Goal: Task Accomplishment & Management: Manage account settings

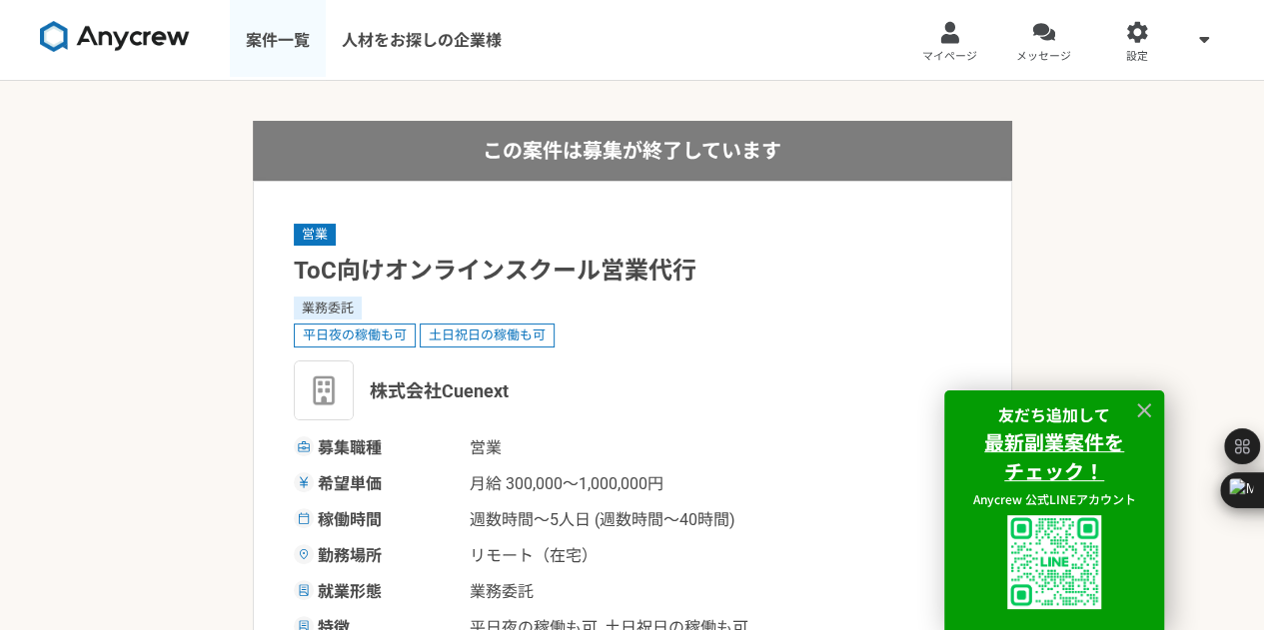
click at [293, 43] on link "案件一覧" at bounding box center [278, 40] width 96 height 80
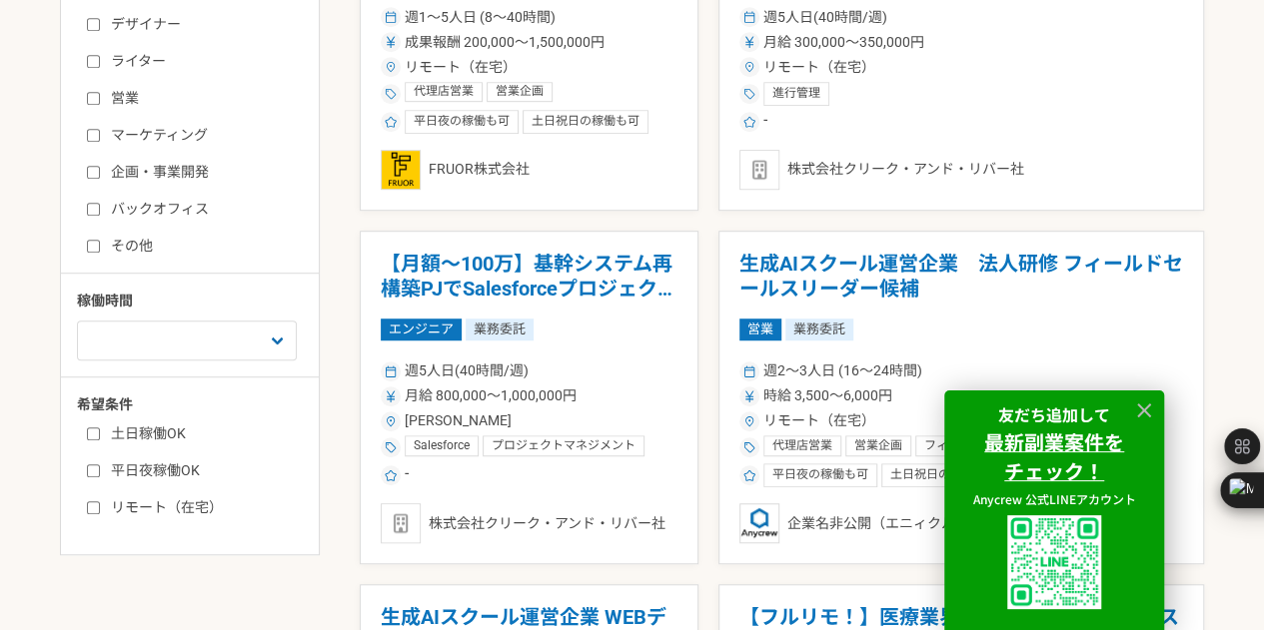
scroll to position [533, 0]
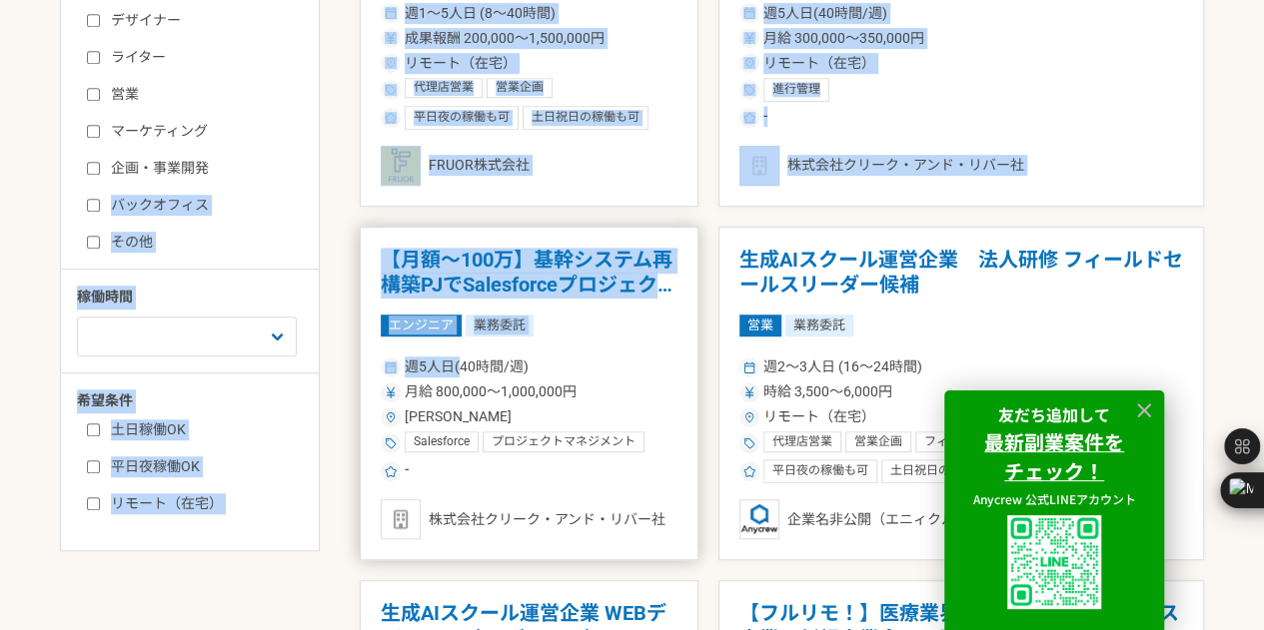
drag, startPoint x: 332, startPoint y: 182, endPoint x: 461, endPoint y: 411, distance: 263.0
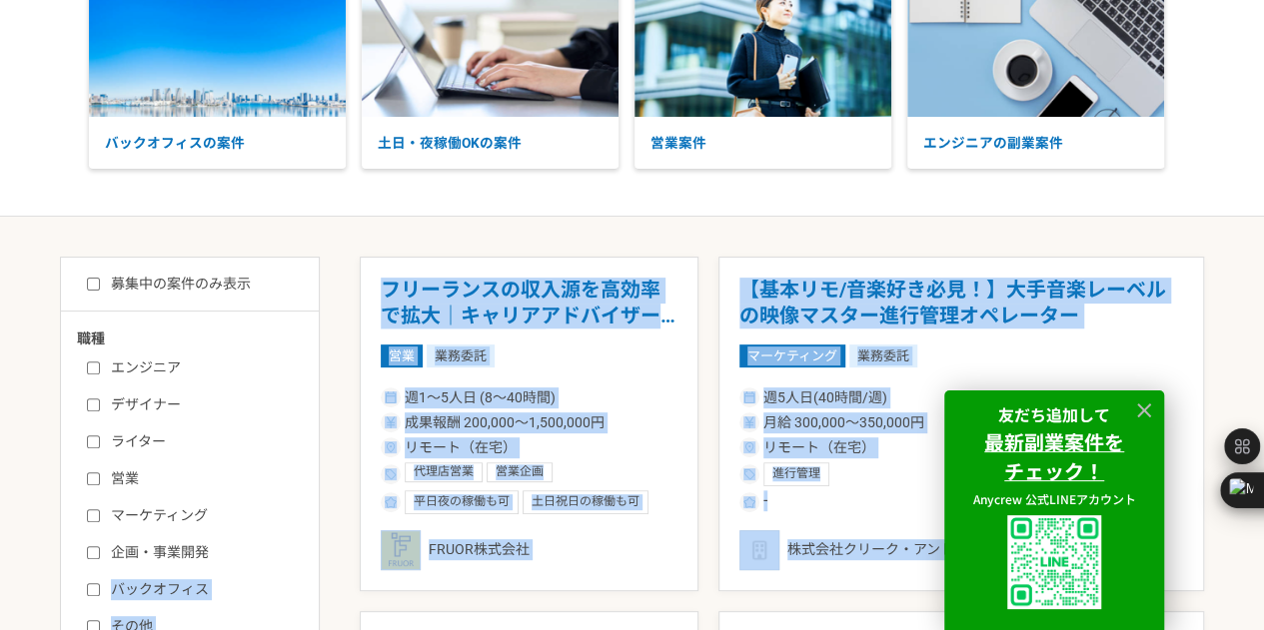
scroll to position [148, 0]
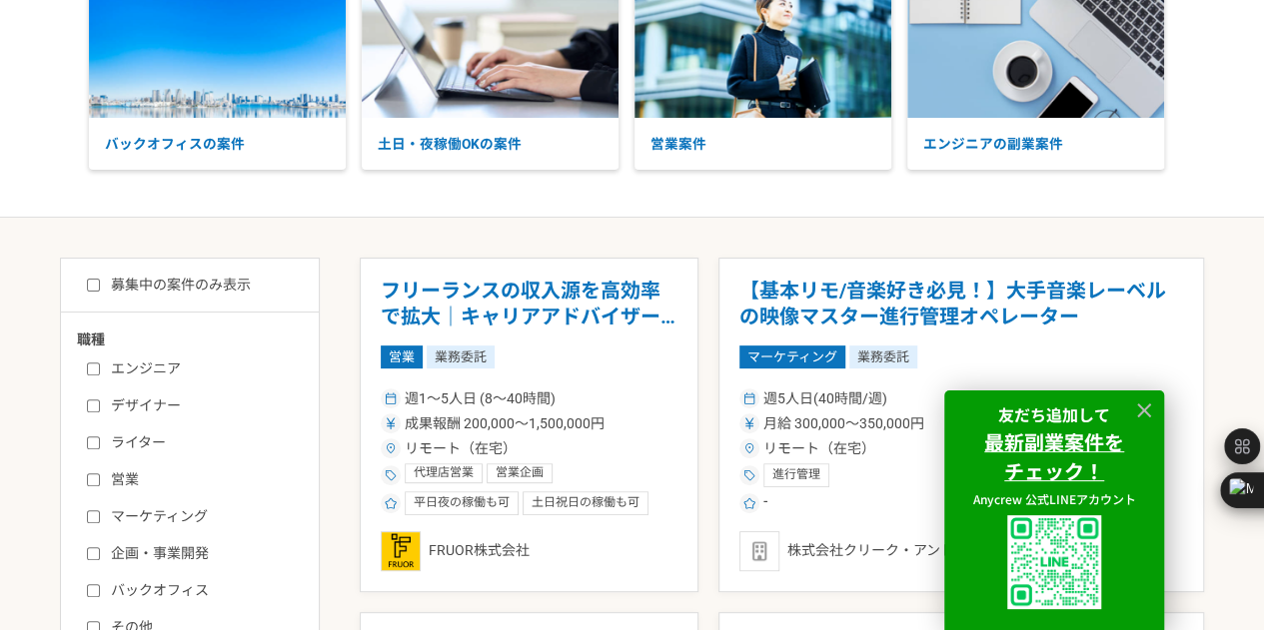
click at [684, 205] on div "バックオフィスの案件 土日・夜稼働OKの案件 営業案件 エンジニアの副業案件" at bounding box center [632, 75] width 1264 height 285
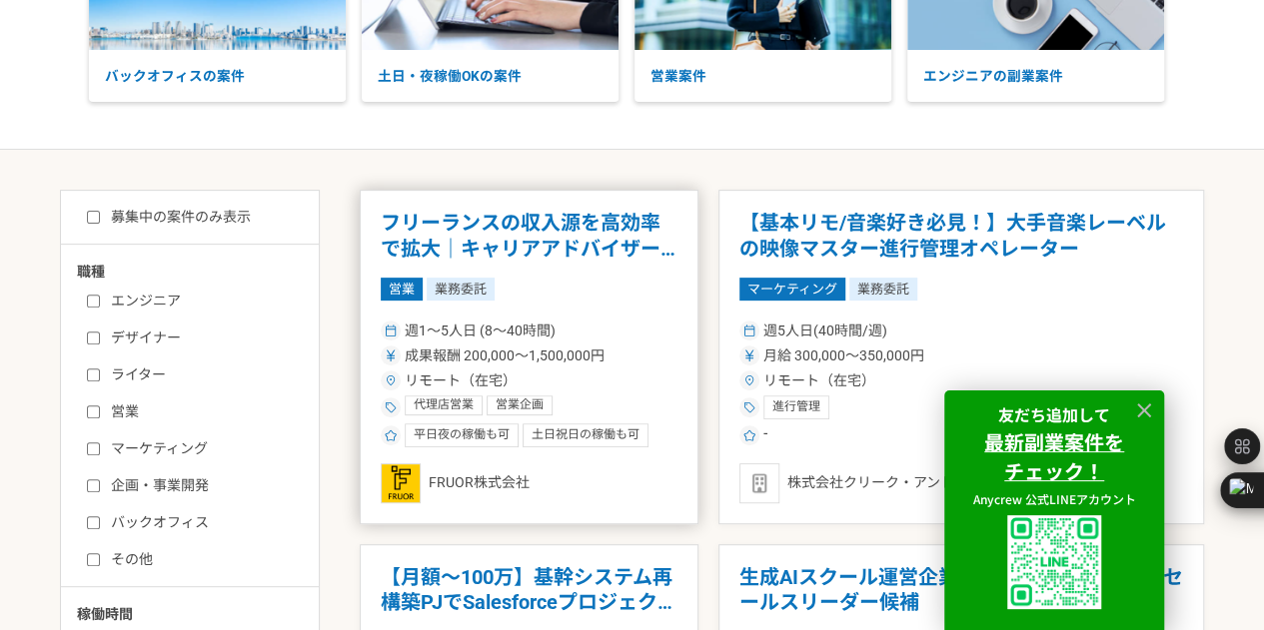
scroll to position [274, 0]
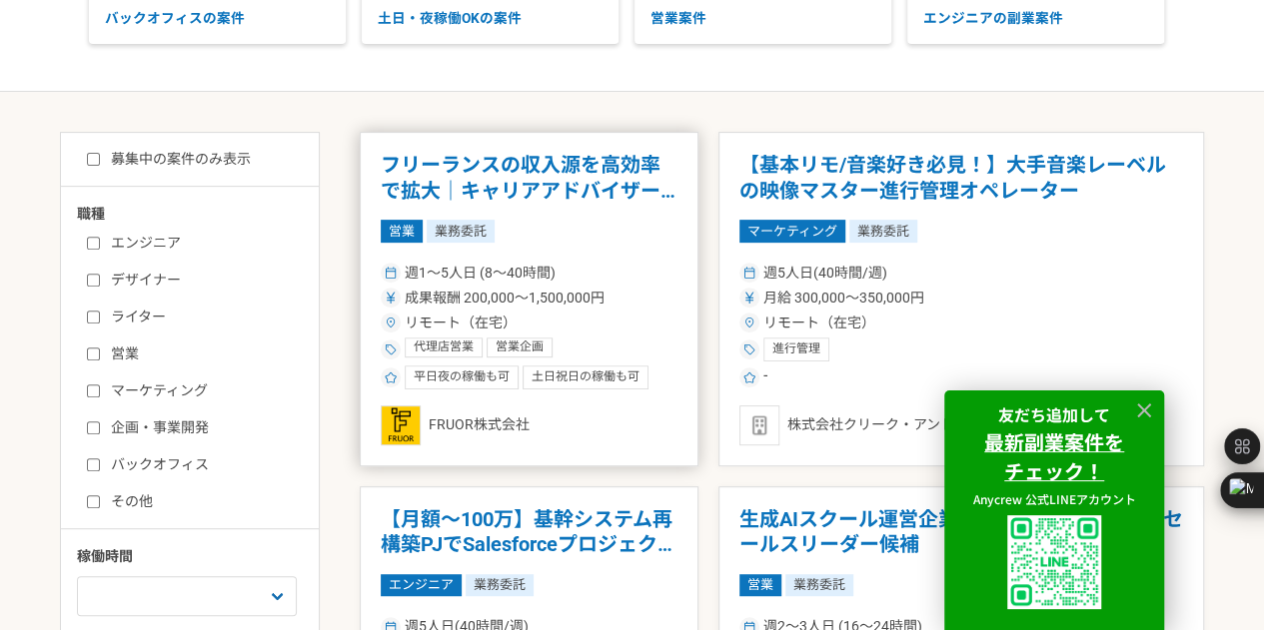
click at [648, 197] on h1 "フリーランスの収入源を高効率で拡大｜キャリアアドバイザー（完全リモート）" at bounding box center [529, 178] width 297 height 51
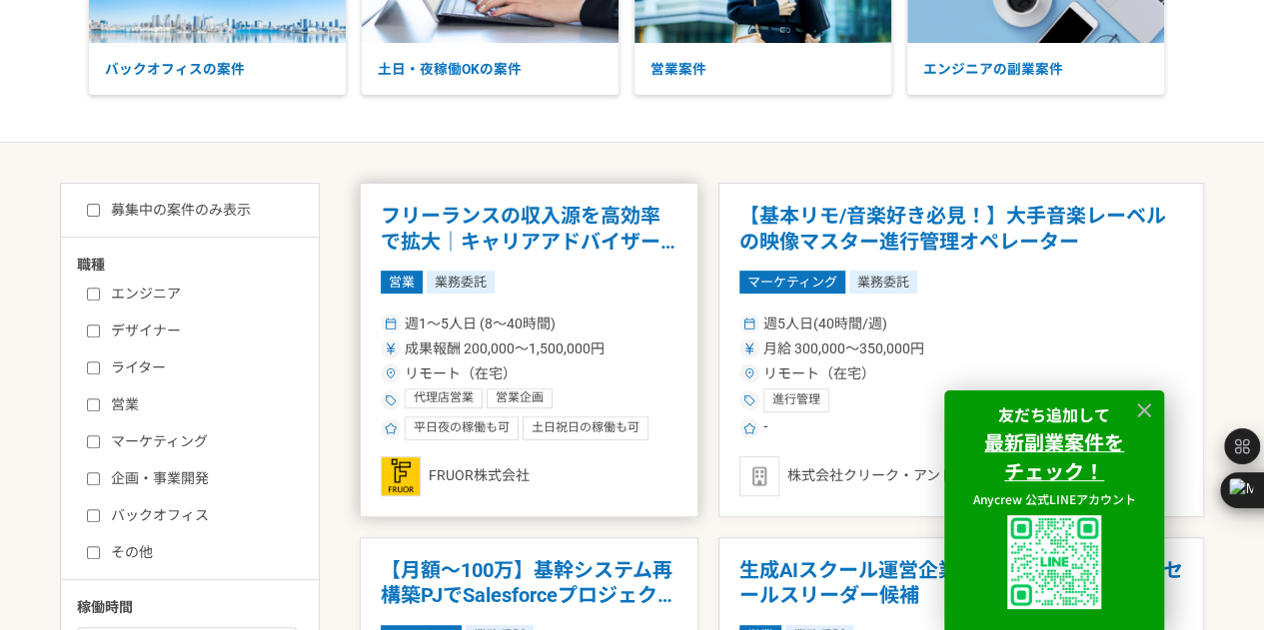
scroll to position [248, 0]
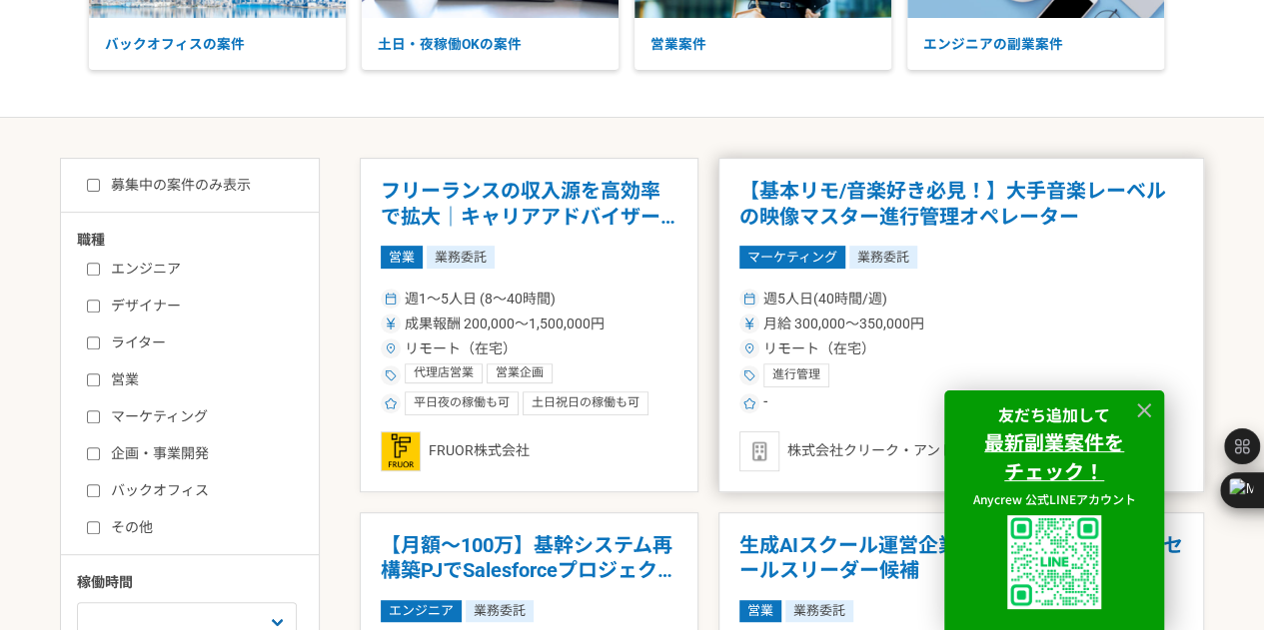
click at [983, 197] on h1 "【基本リモ/音楽好き必見！】大手音楽レーベルの映像マスター進行管理オペレーター" at bounding box center [961, 204] width 444 height 51
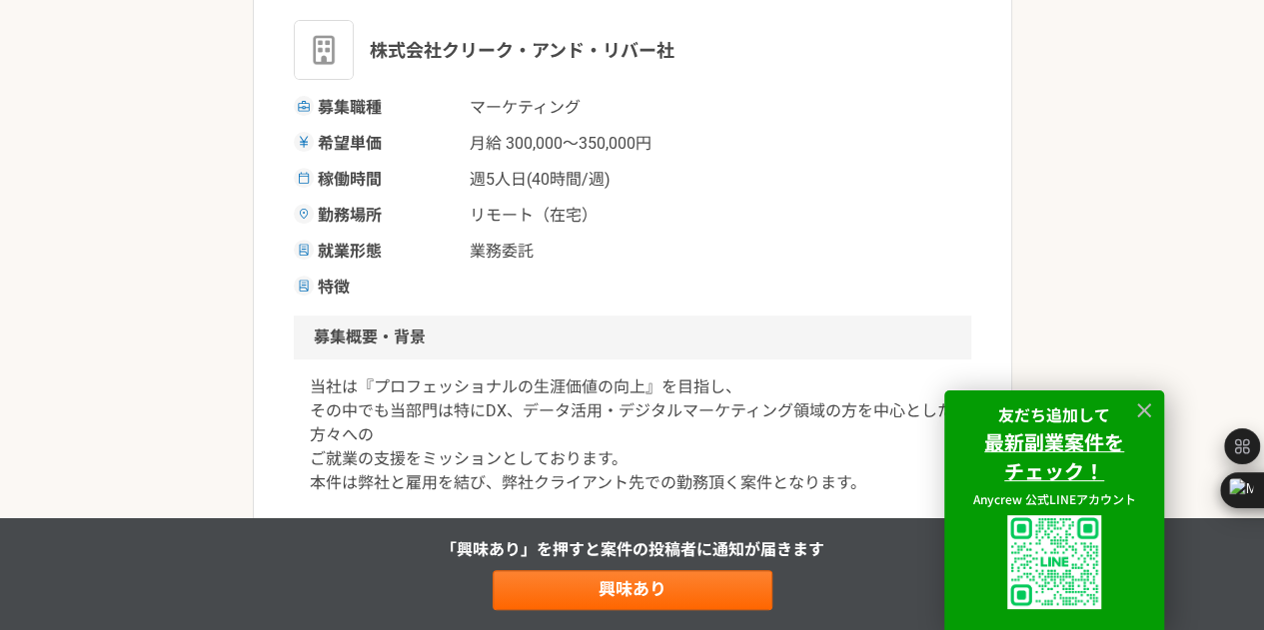
scroll to position [318, 0]
drag, startPoint x: 679, startPoint y: 243, endPoint x: 550, endPoint y: 216, distance: 131.7
click at [550, 216] on span "リモート（在宅）" at bounding box center [569, 214] width 200 height 24
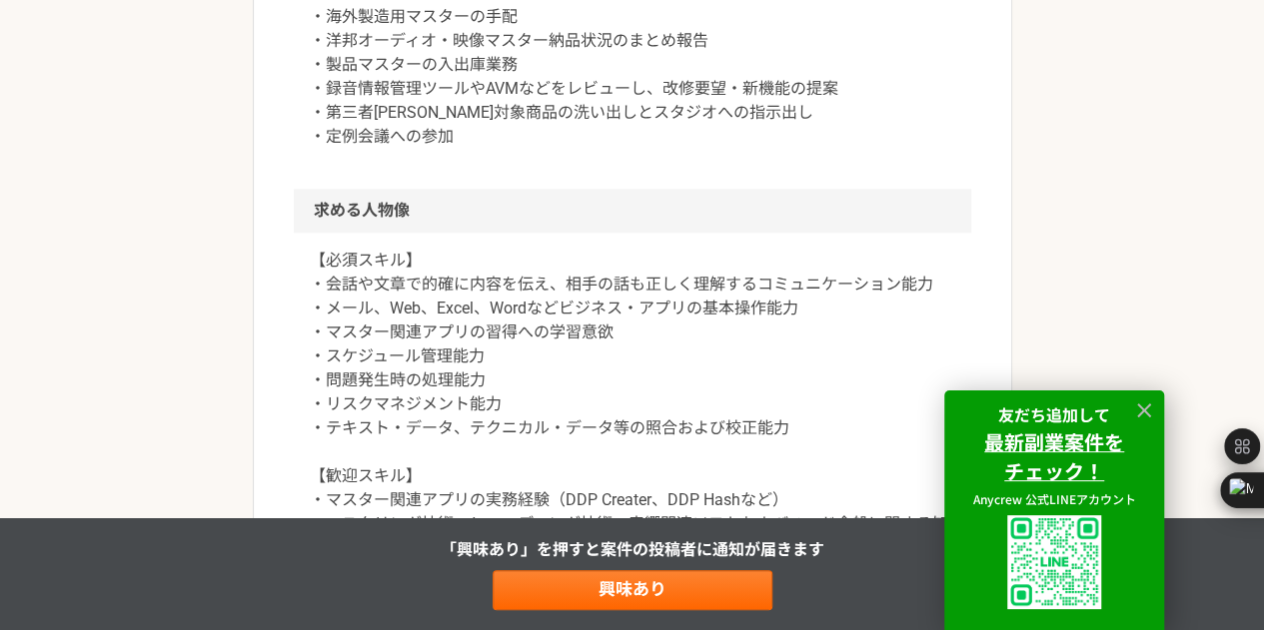
scroll to position [1145, 0]
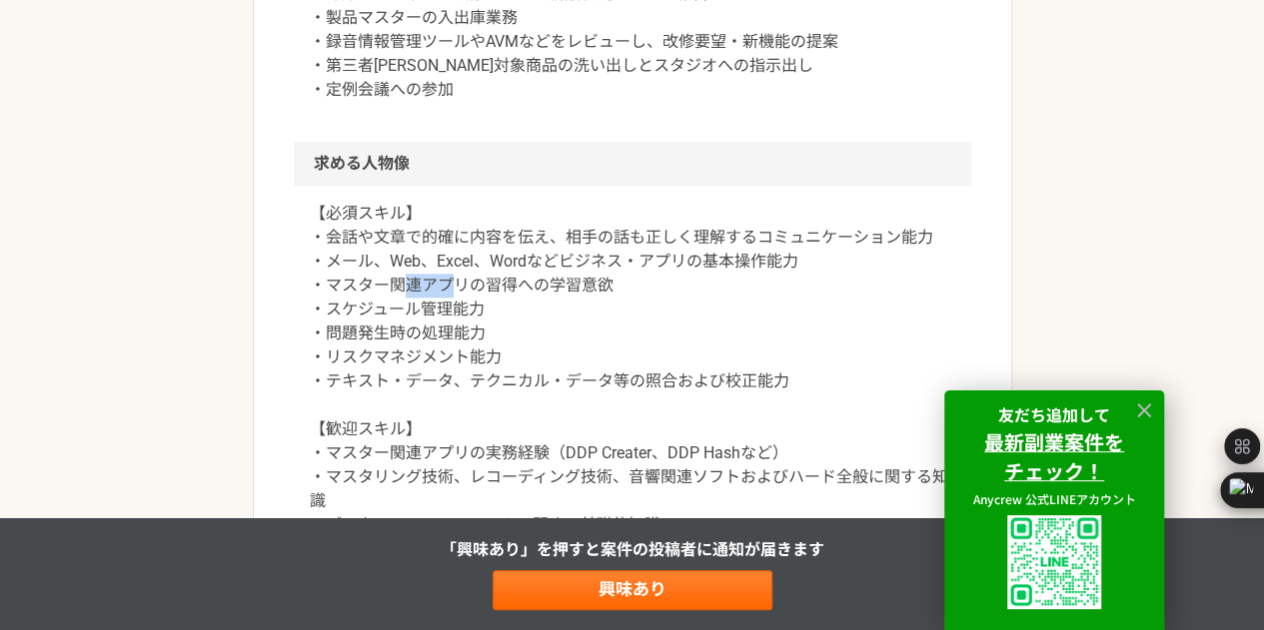
drag, startPoint x: 399, startPoint y: 287, endPoint x: 452, endPoint y: 292, distance: 53.2
click at [452, 292] on p "【必須スキル】 ・会話や文章で的確に内容を伝え、相手の話も正しく理解するコミュニケーション能力 ・メール、Web、Excel、Wordなどビジネス・アプリの基…" at bounding box center [632, 406] width 645 height 408
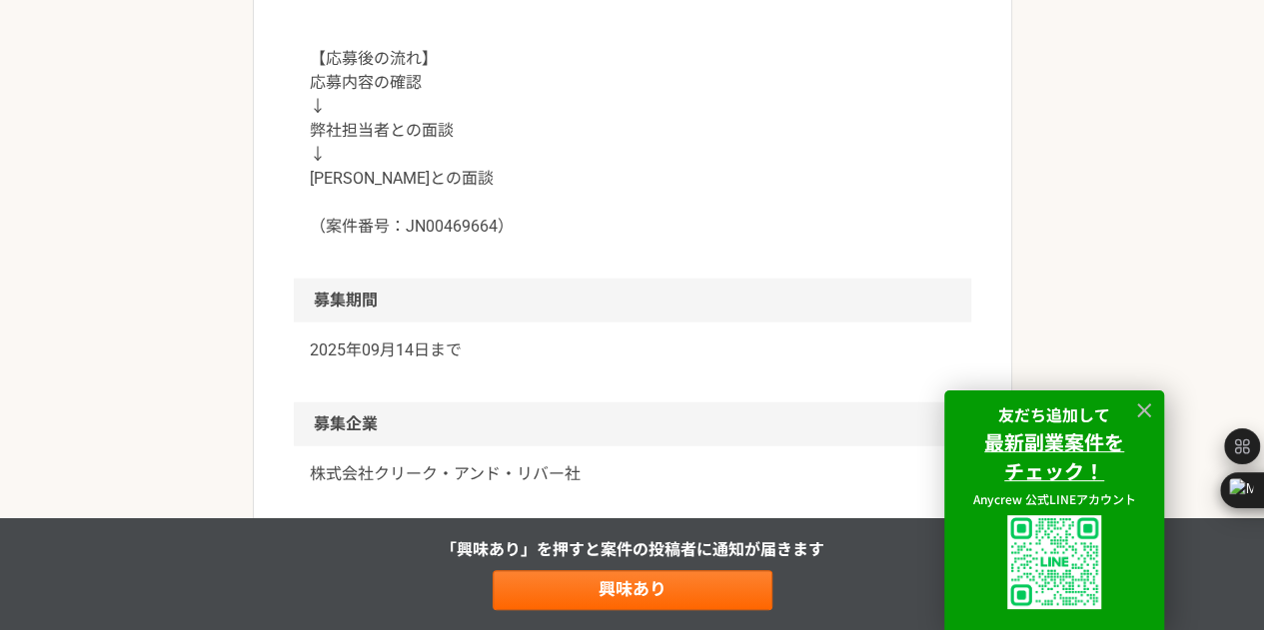
scroll to position [2317, 0]
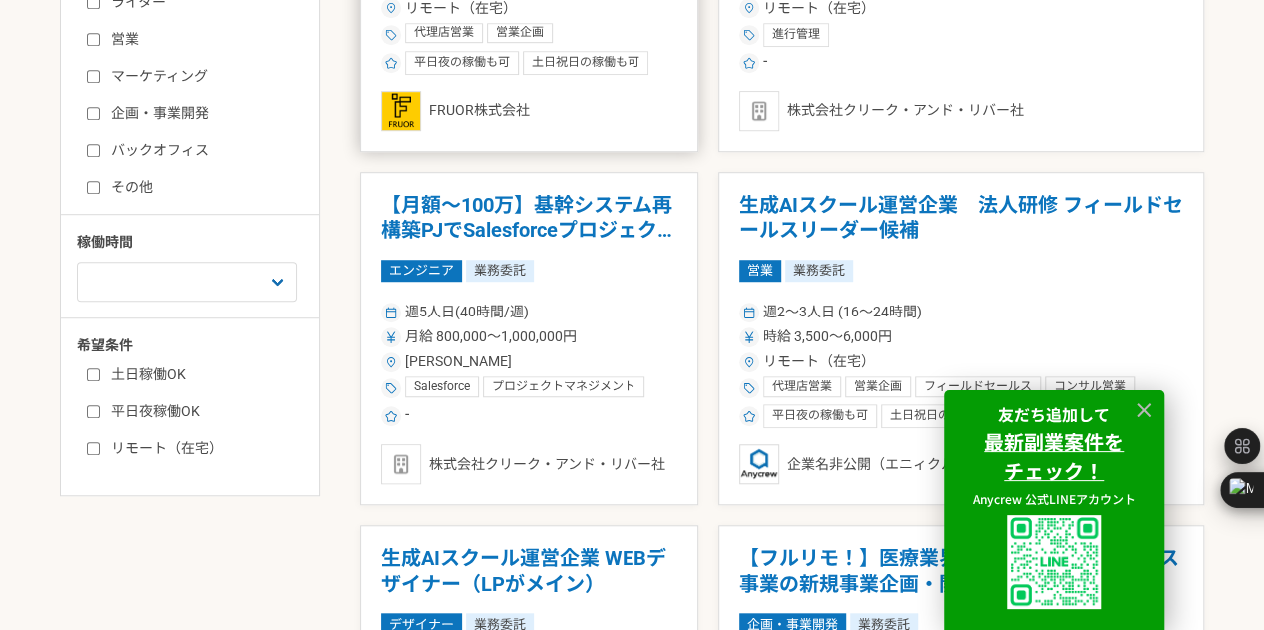
scroll to position [589, 0]
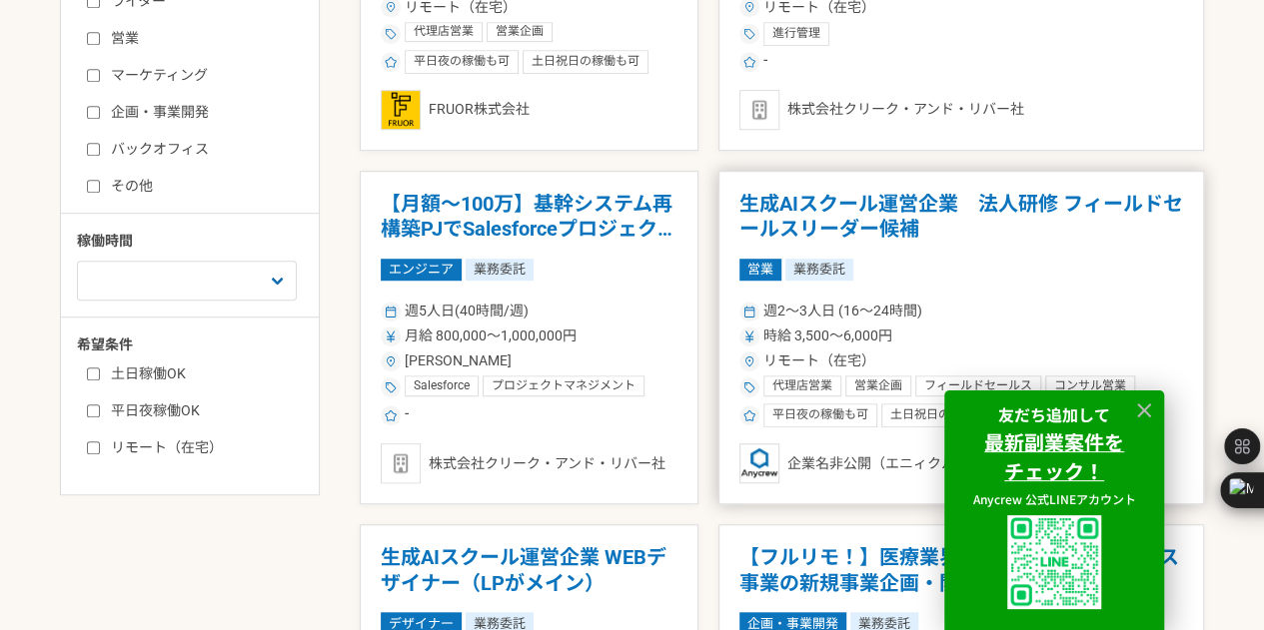
click at [1022, 231] on h1 "生成AIスクール運営企業　法人研修 フィールドセールスリーダー候補" at bounding box center [961, 217] width 444 height 51
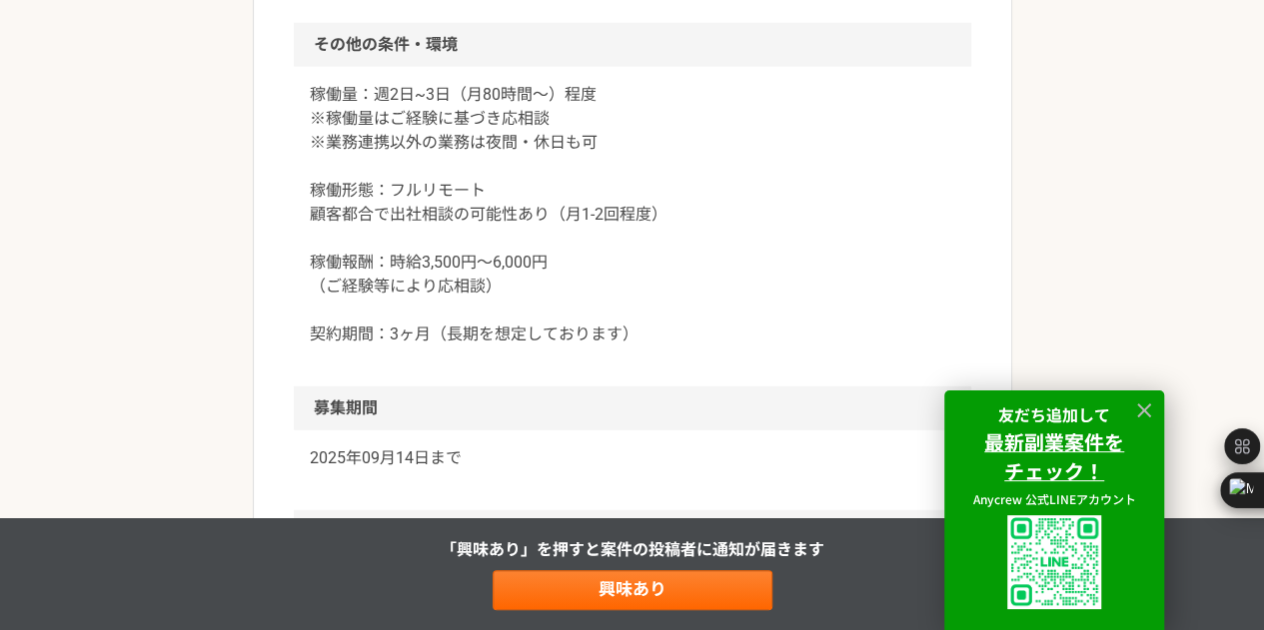
scroll to position [2402, 0]
click at [478, 208] on p "稼働量：週2日~3日（月80時間〜）程度 ※稼働量はご経験に基づき応相談 ※業務連携以外の業務は夜間・休日も可 稼働形態：フルリモート 顧客都合で出社相談の可…" at bounding box center [632, 216] width 645 height 264
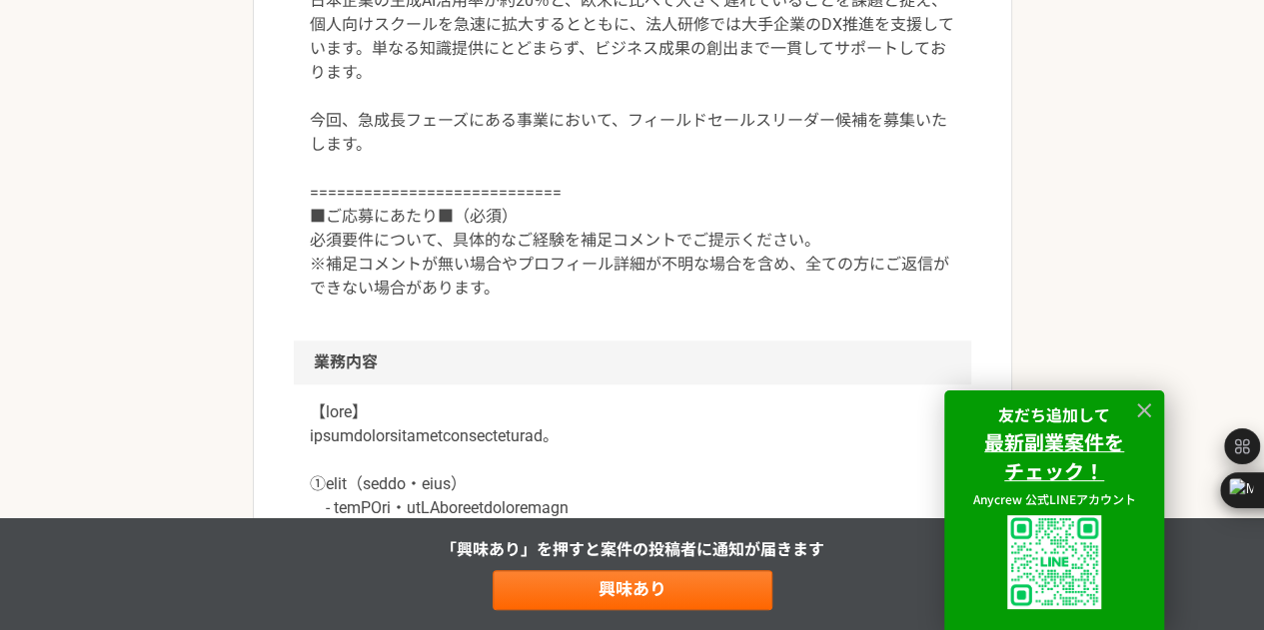
scroll to position [775, 0]
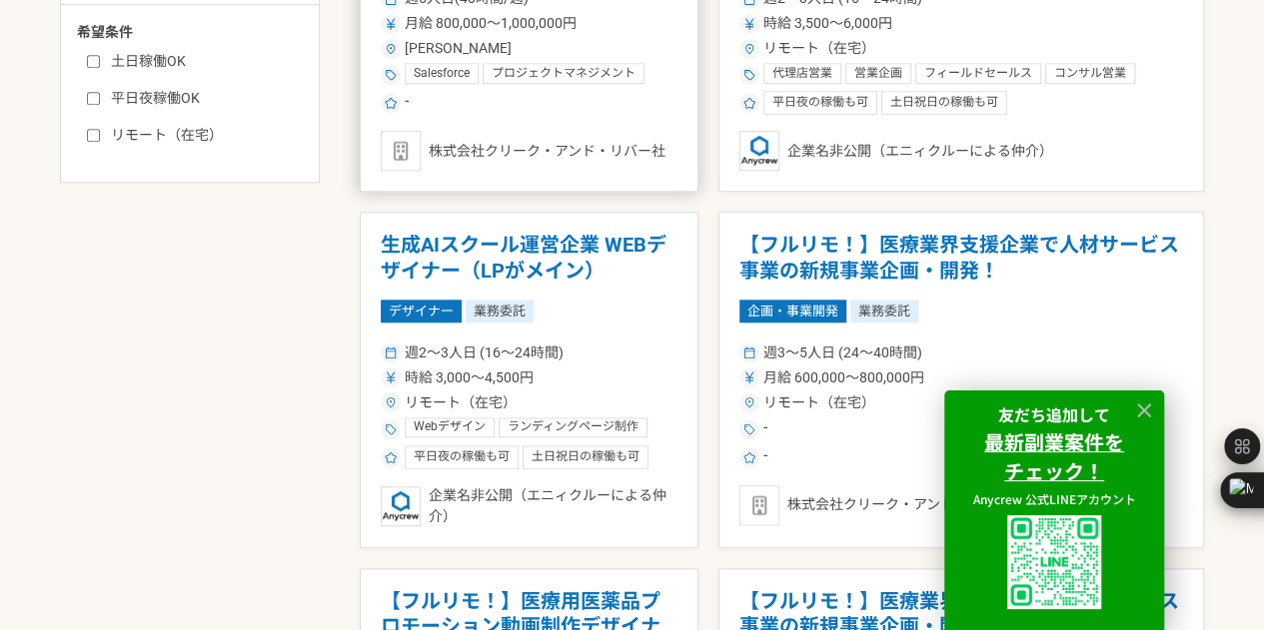
scroll to position [957, 0]
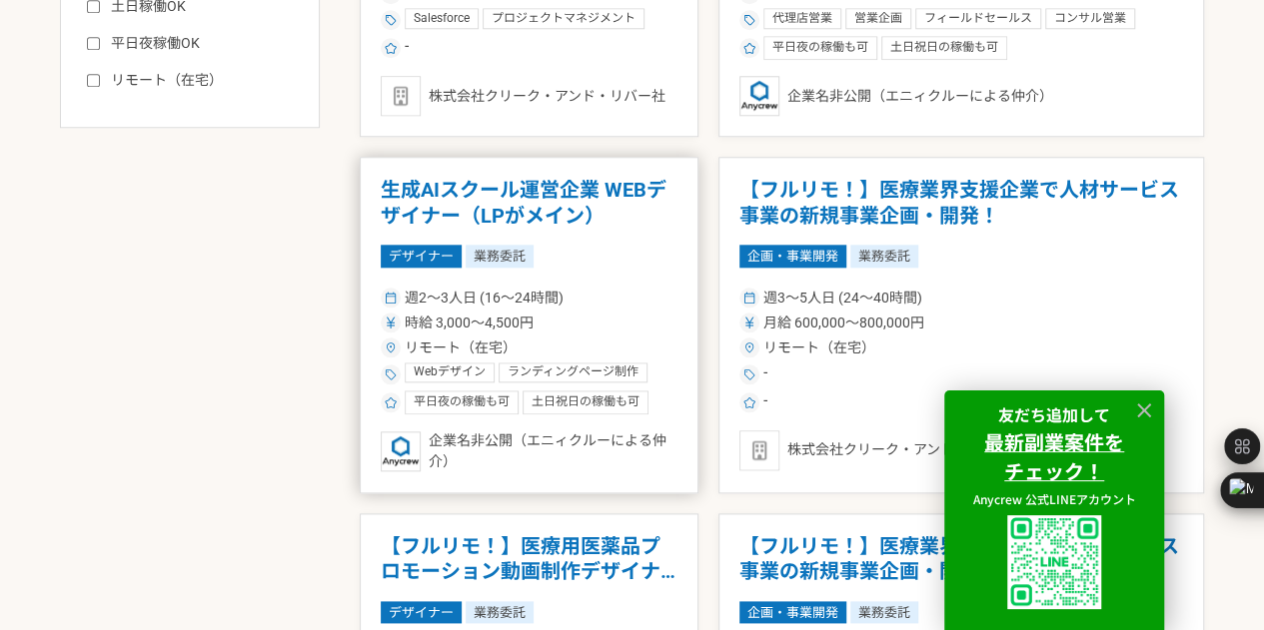
click at [616, 191] on h1 "生成AIスクール運営企業 WEBデザイナー（LPがメイン）" at bounding box center [529, 203] width 297 height 51
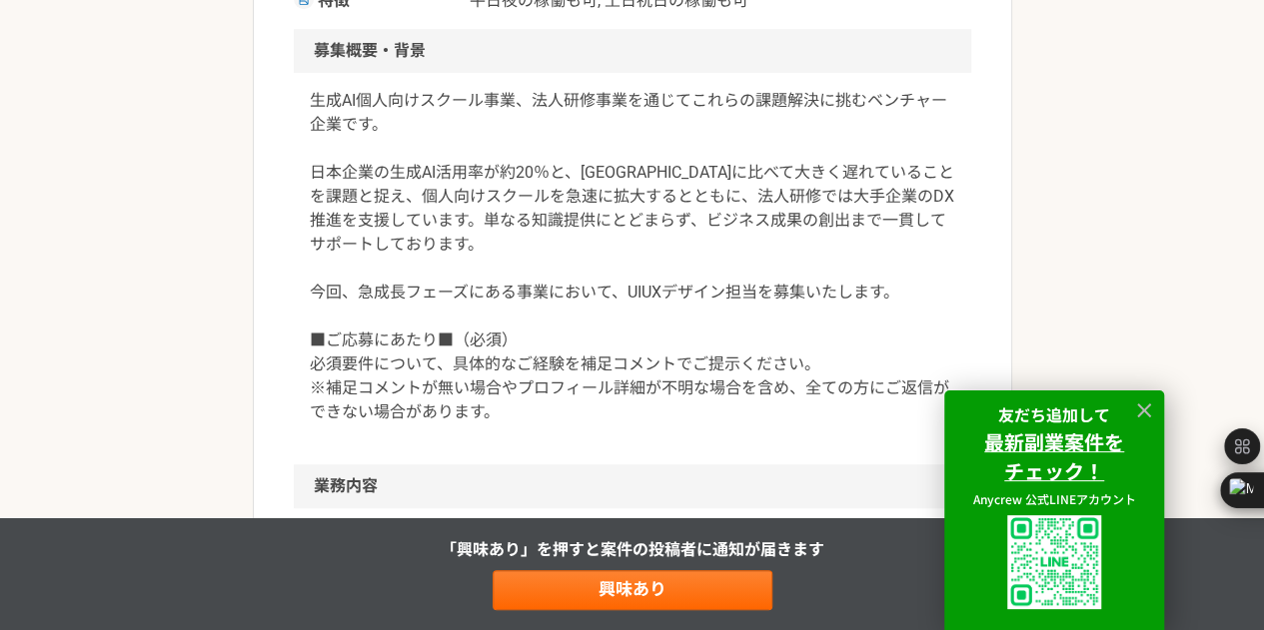
scroll to position [569, 0]
click at [532, 179] on p "生成AI個人向けスクール事業、法人研修事業を通じてこれらの課題解決に挑むベンチャー企業です。 日本企業の生成AI活用率が約20％と、欧米に比べて大きく遅れてい…" at bounding box center [632, 255] width 645 height 336
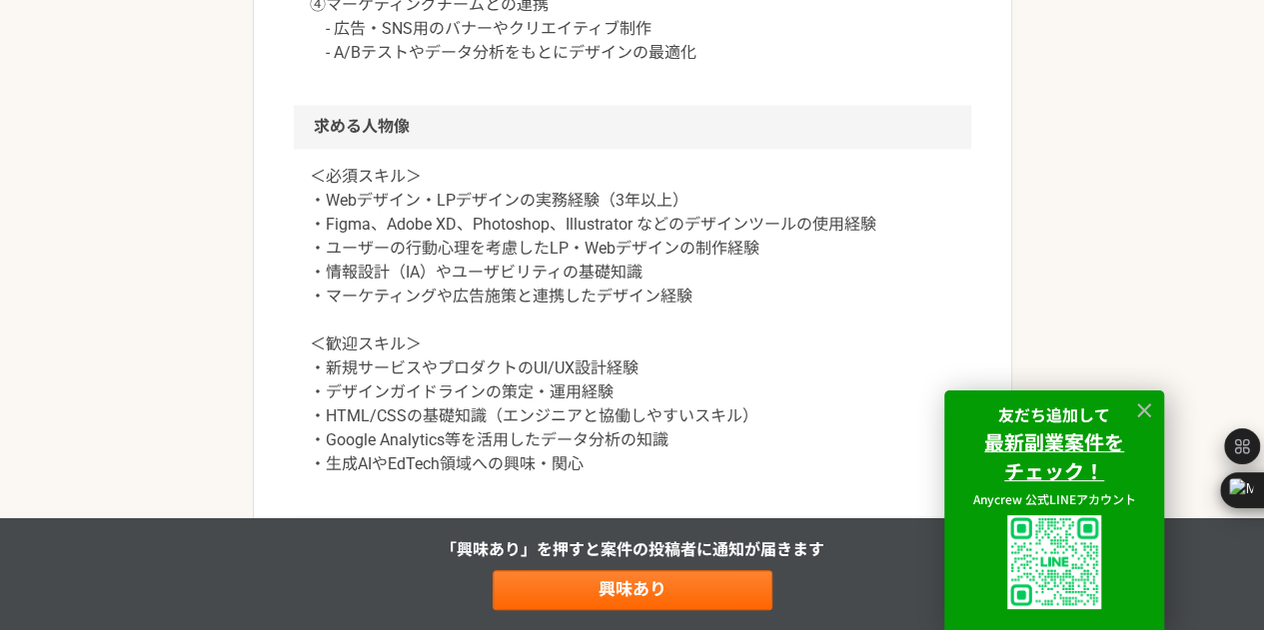
scroll to position [1387, 0]
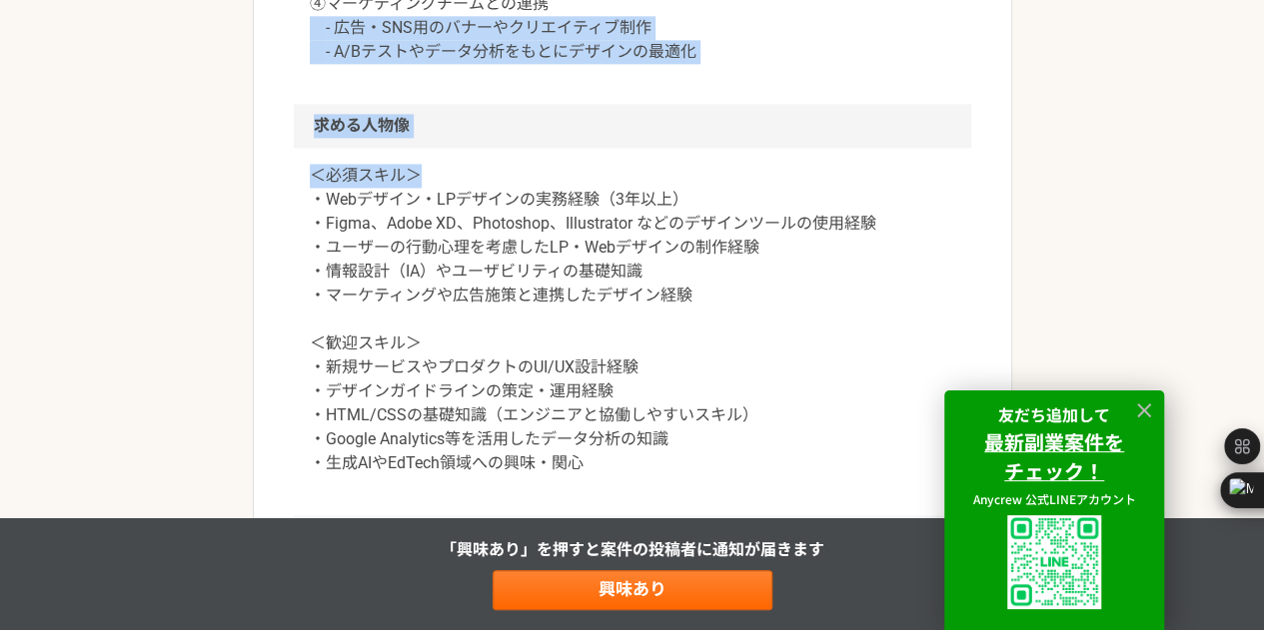
drag, startPoint x: 532, startPoint y: 179, endPoint x: 261, endPoint y: 11, distance: 319.4
click at [261, 11] on article "デザイナー 生成AIスクール運営企業 WEBデザイナー（LPがメイン） 業務委託 平日夜の稼働も可 土日祝日の稼働も可 企業名非公開（エニィクルーによる仲介）…" at bounding box center [632, 60] width 759 height 2655
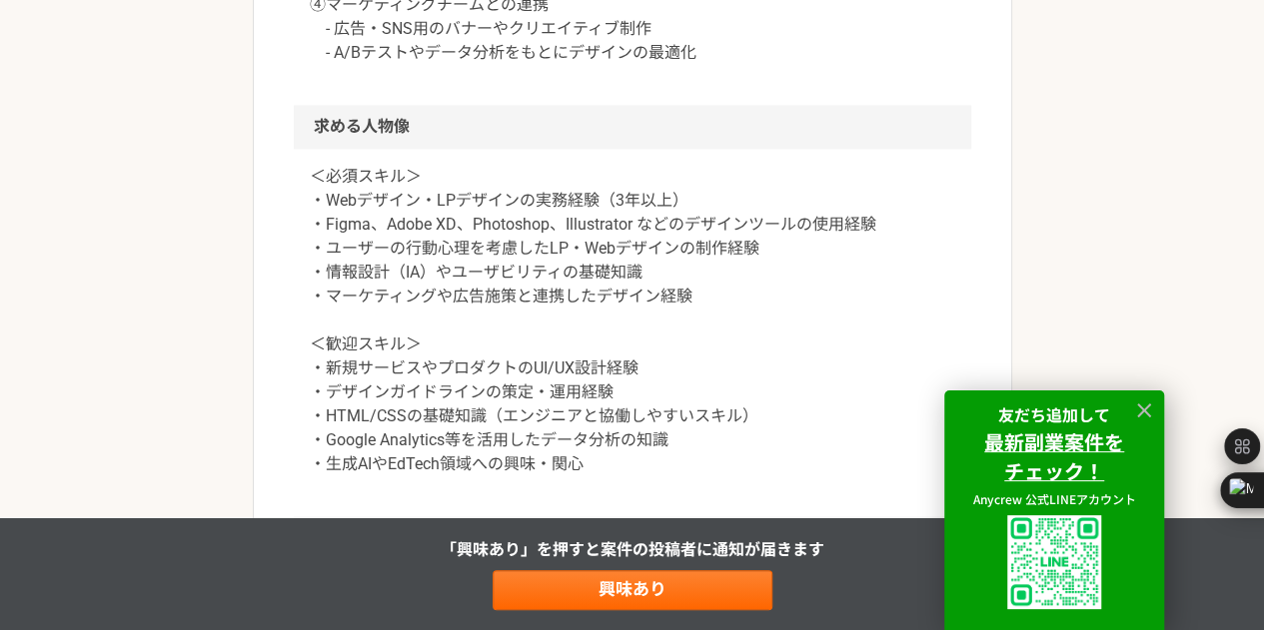
click at [303, 277] on div "＜必須スキル＞ ・Webデザイン・LPデザインの実務経験（3年以上） ・Figma、Adobe XD、Photoshop、Illustrator などのデザイ…" at bounding box center [632, 333] width 677 height 368
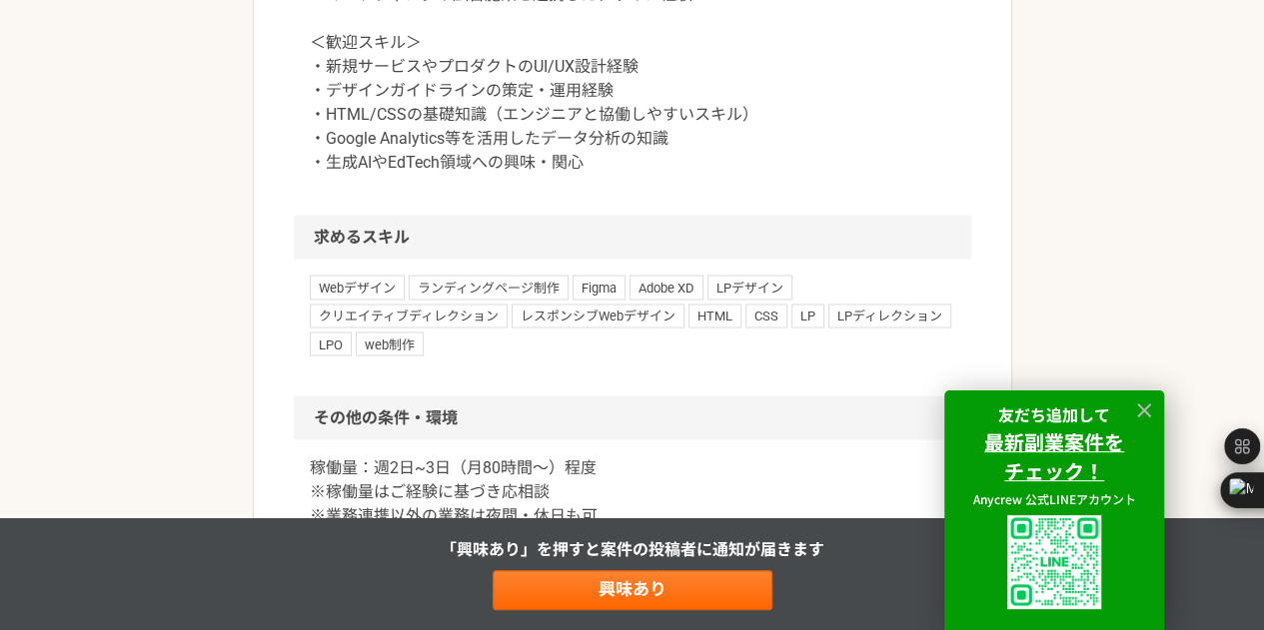
scroll to position [1692, 0]
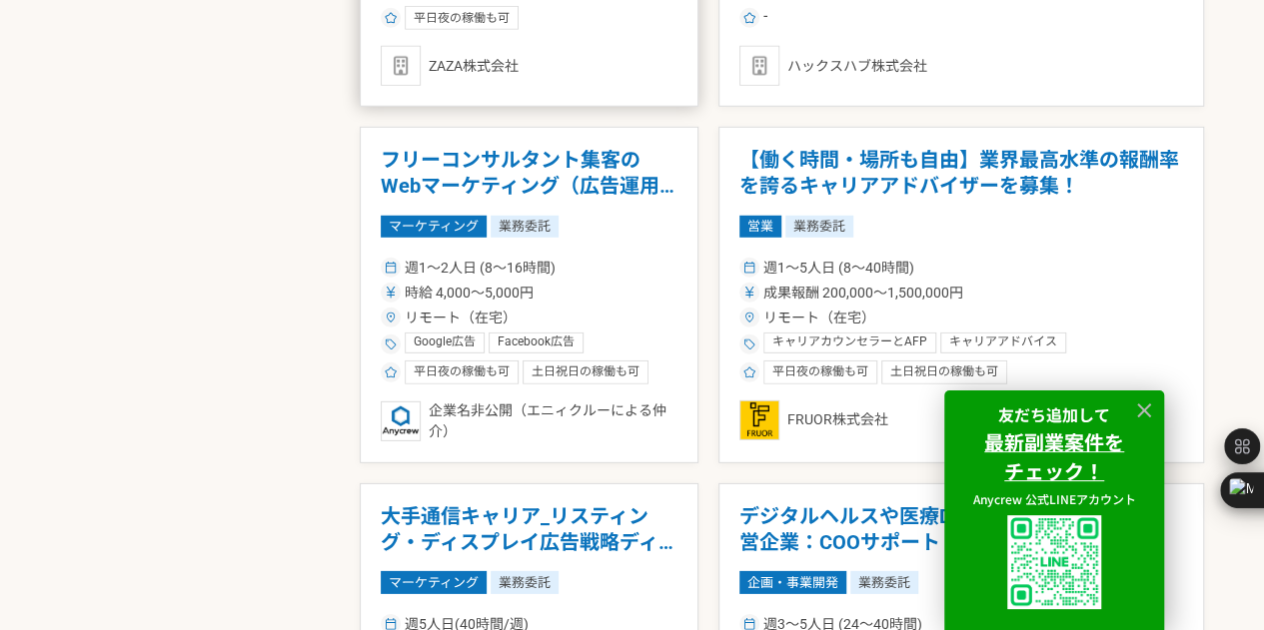
scroll to position [2762, 0]
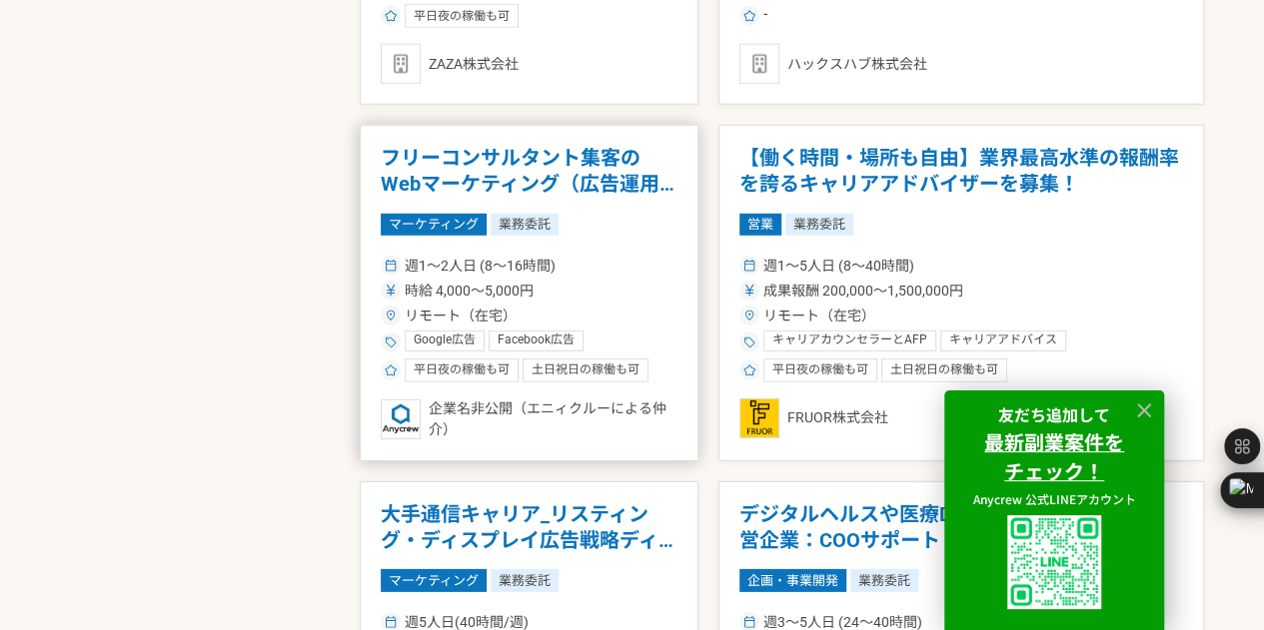
click at [507, 158] on h1 "フリーコンサルタント集客のWebマーケティング（広告運用など）" at bounding box center [529, 171] width 297 height 51
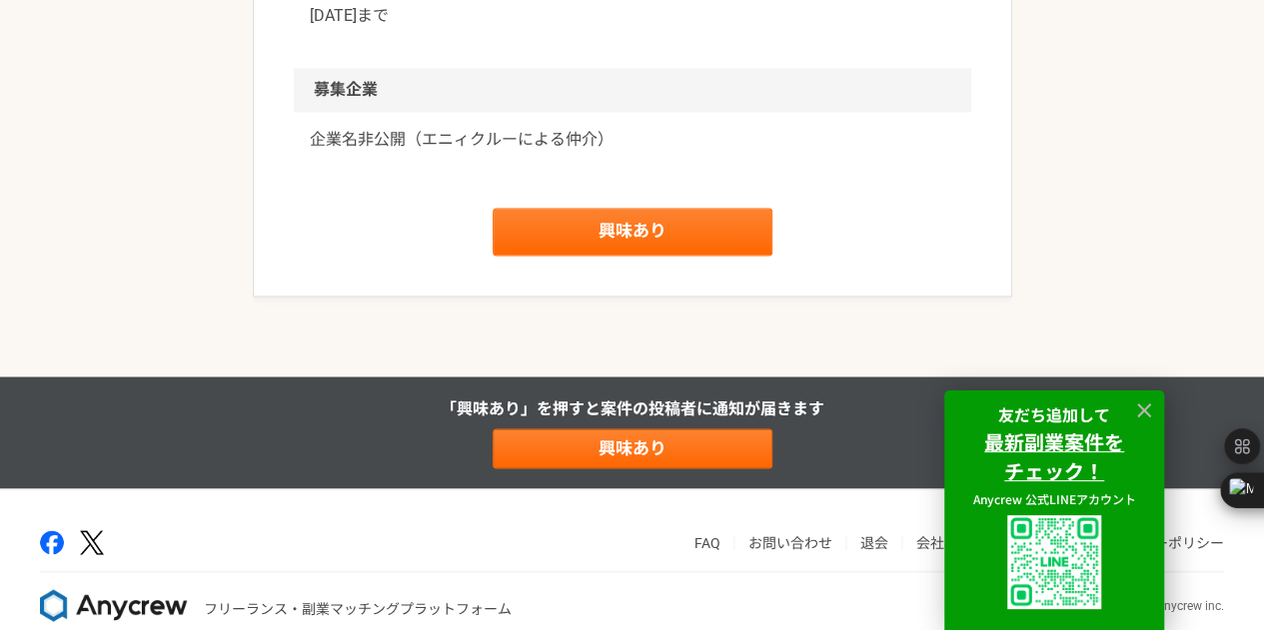
scroll to position [1696, 0]
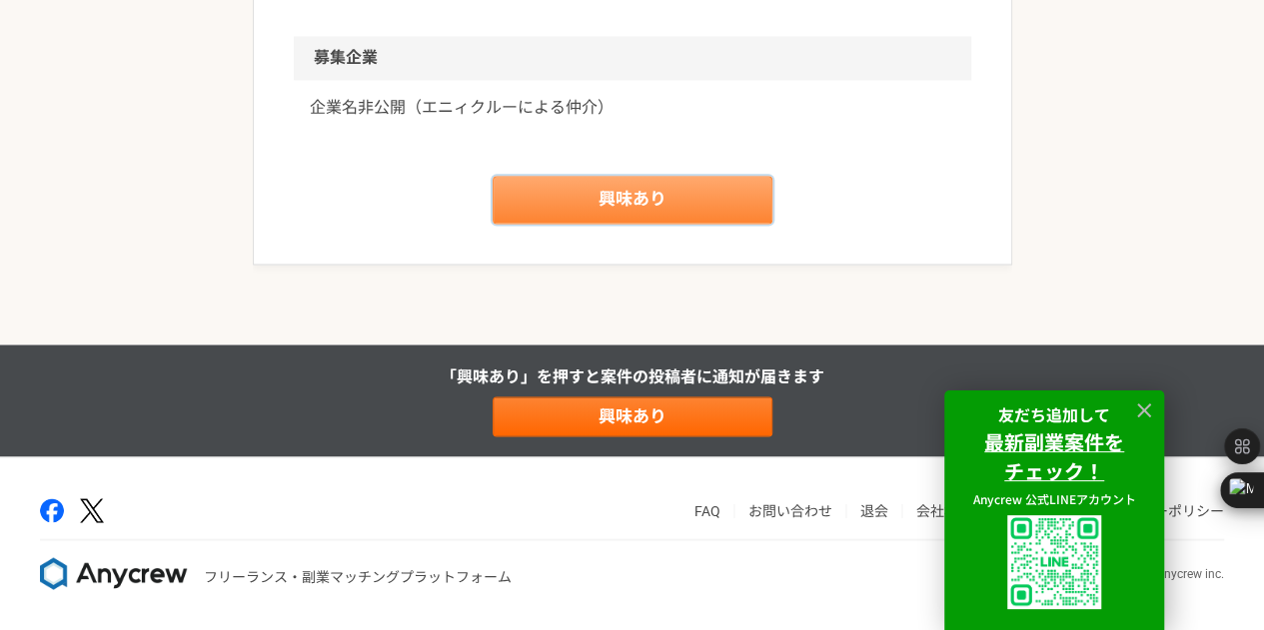
click at [629, 193] on link "興味あり" at bounding box center [632, 200] width 280 height 48
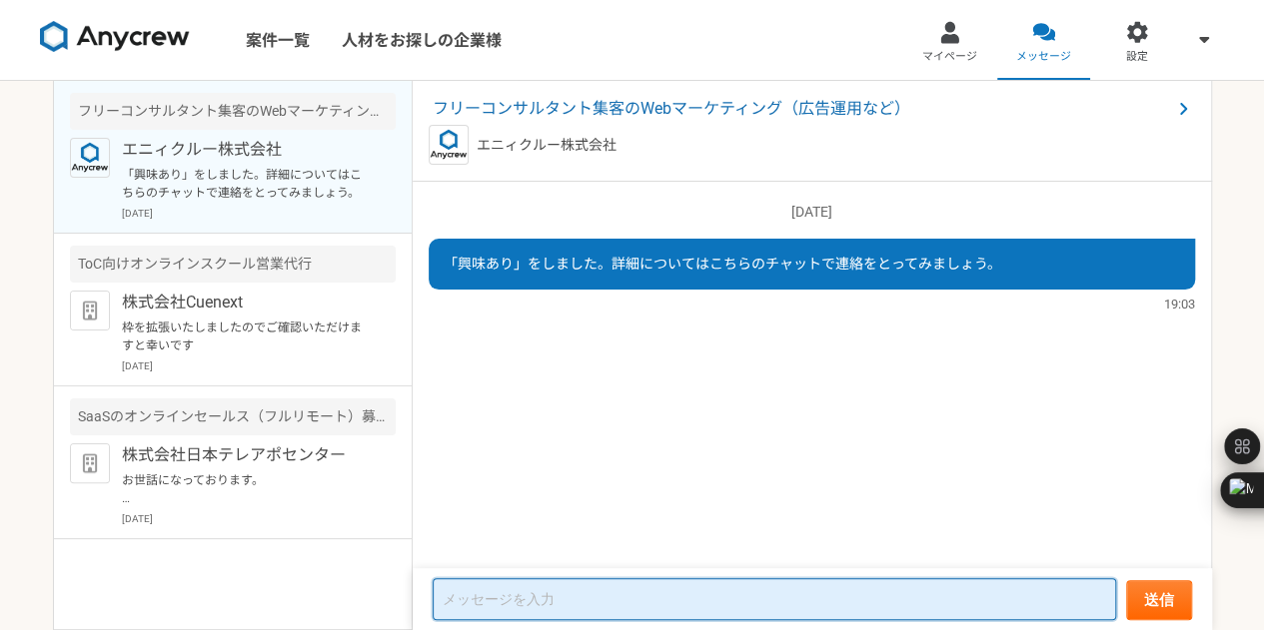
click at [651, 611] on textarea at bounding box center [774, 599] width 683 height 42
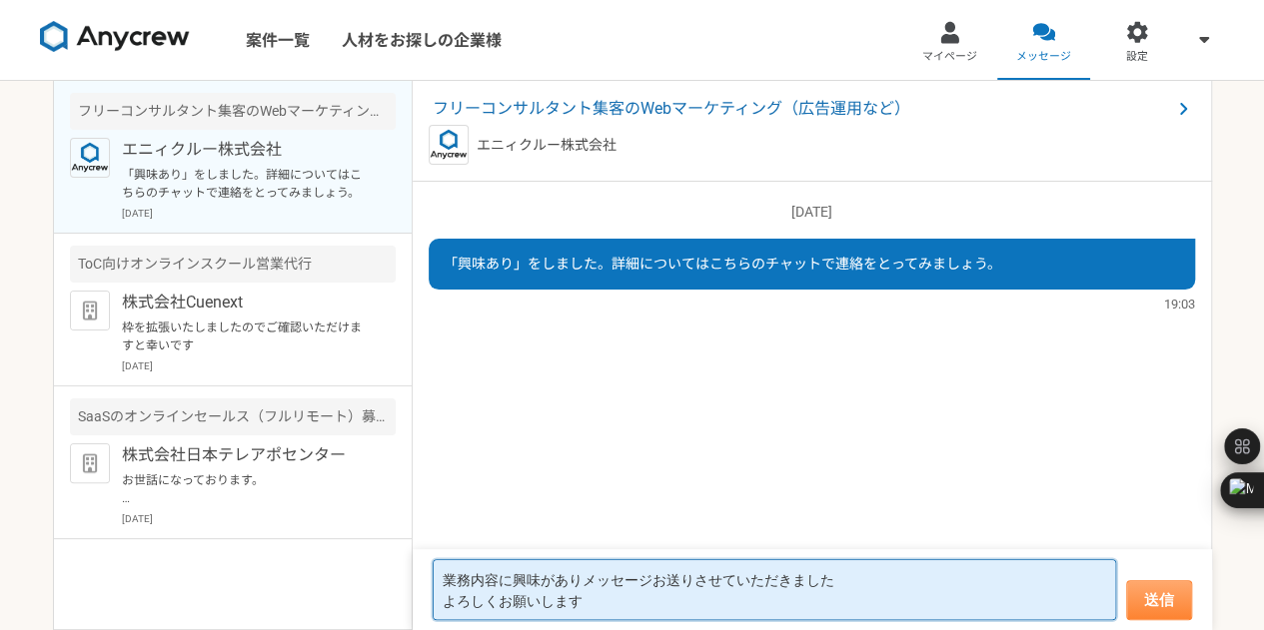
type textarea "業務内容に興味がありメッセージお送りさせていただきました よろしくお願いします"
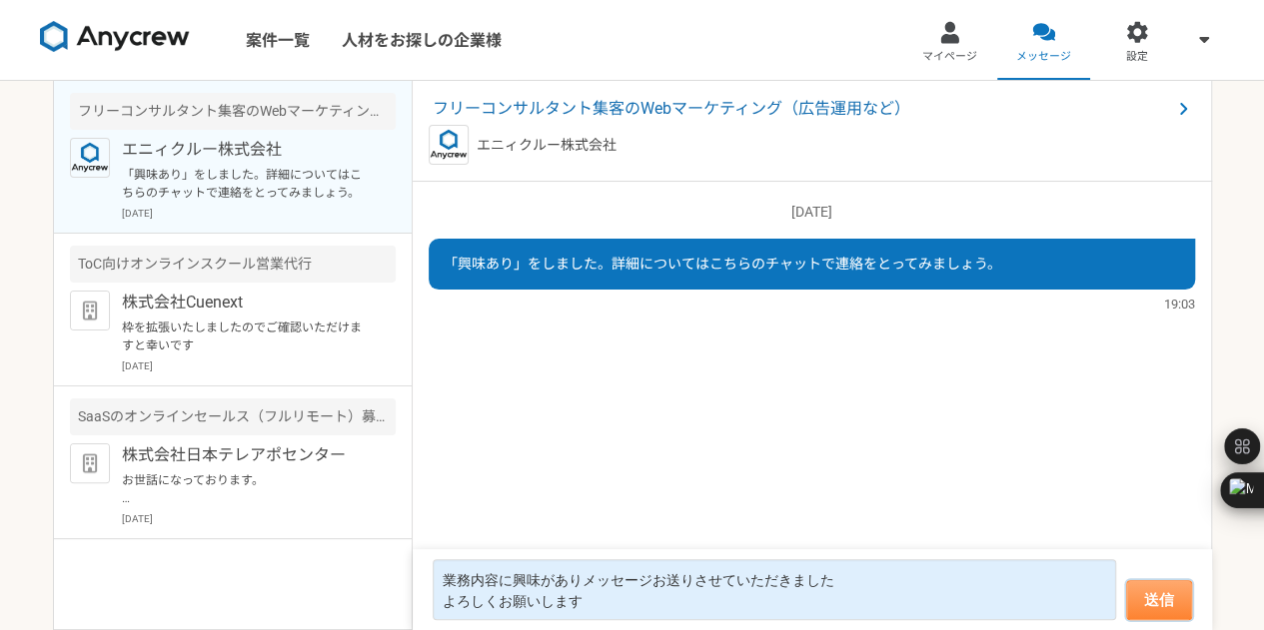
click at [1161, 607] on button "送信" at bounding box center [1159, 600] width 66 height 40
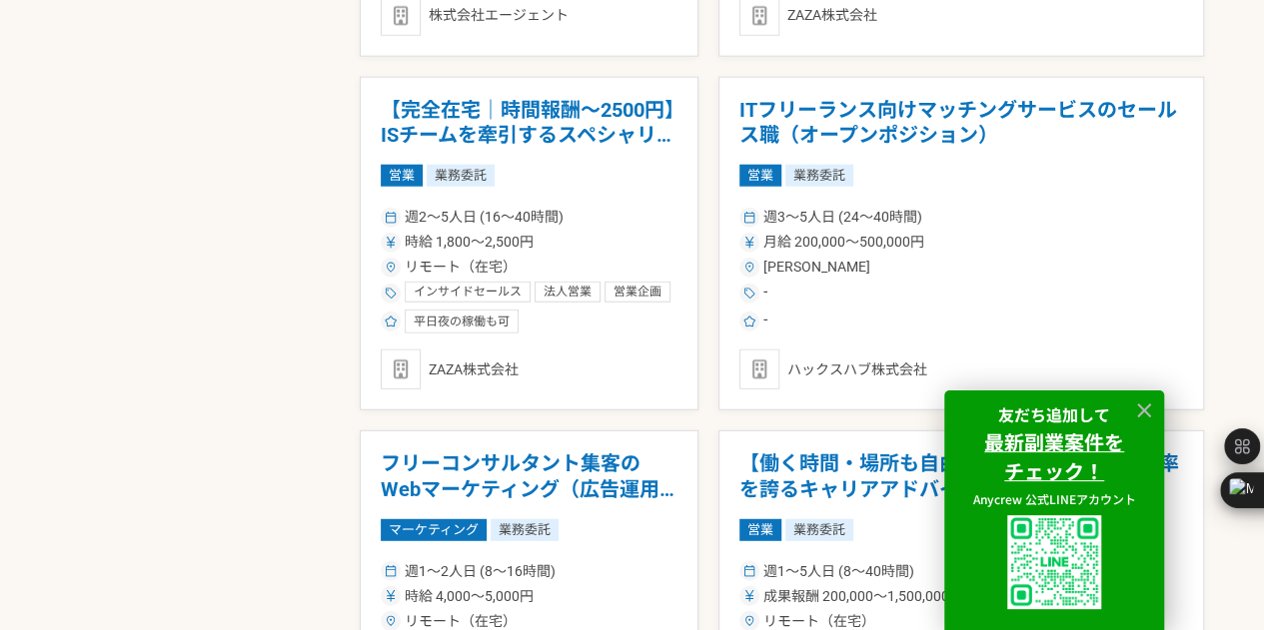
scroll to position [2460, 0]
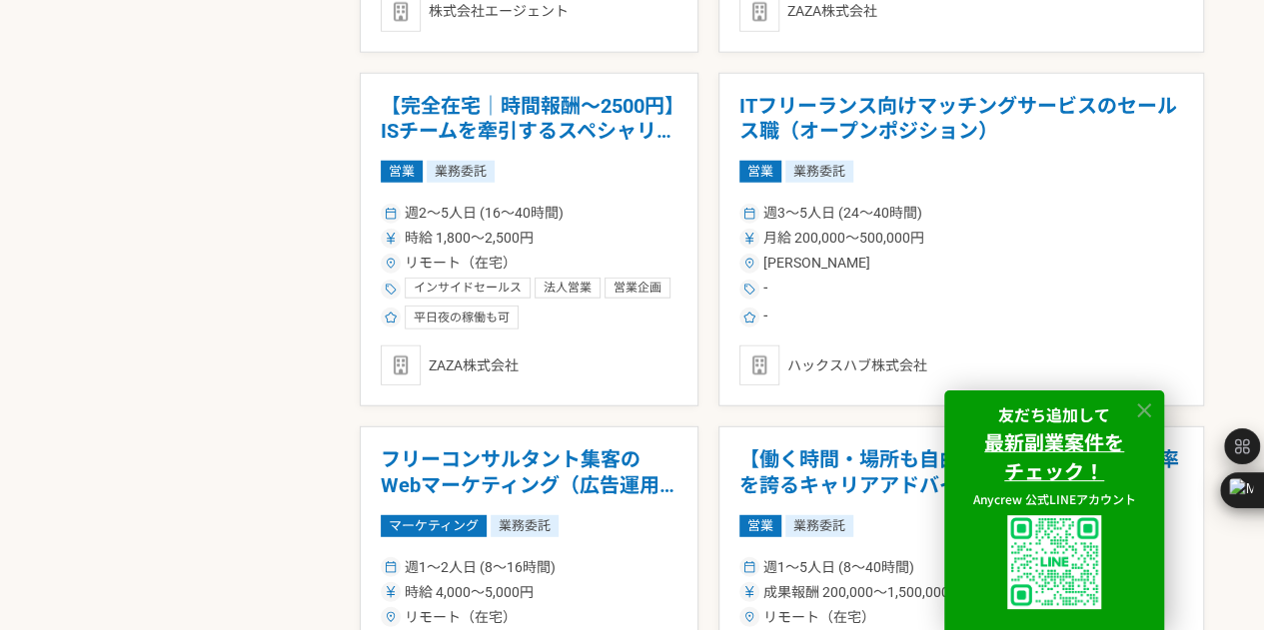
click at [1141, 417] on icon at bounding box center [1144, 411] width 23 height 23
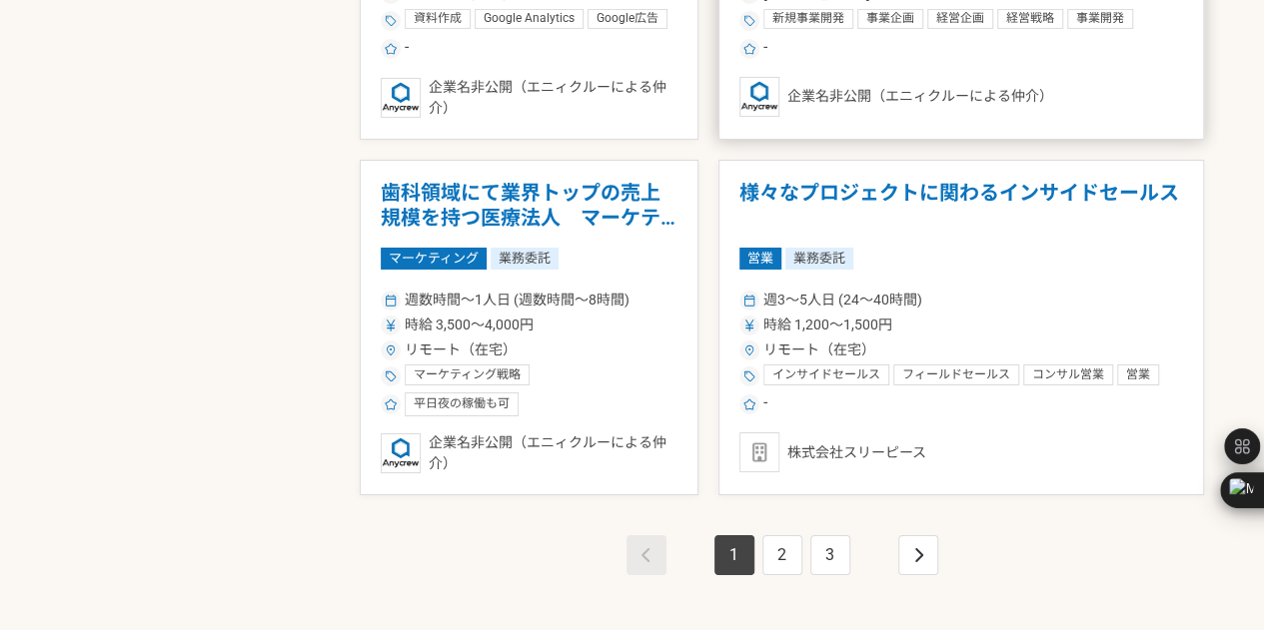
scroll to position [3452, 0]
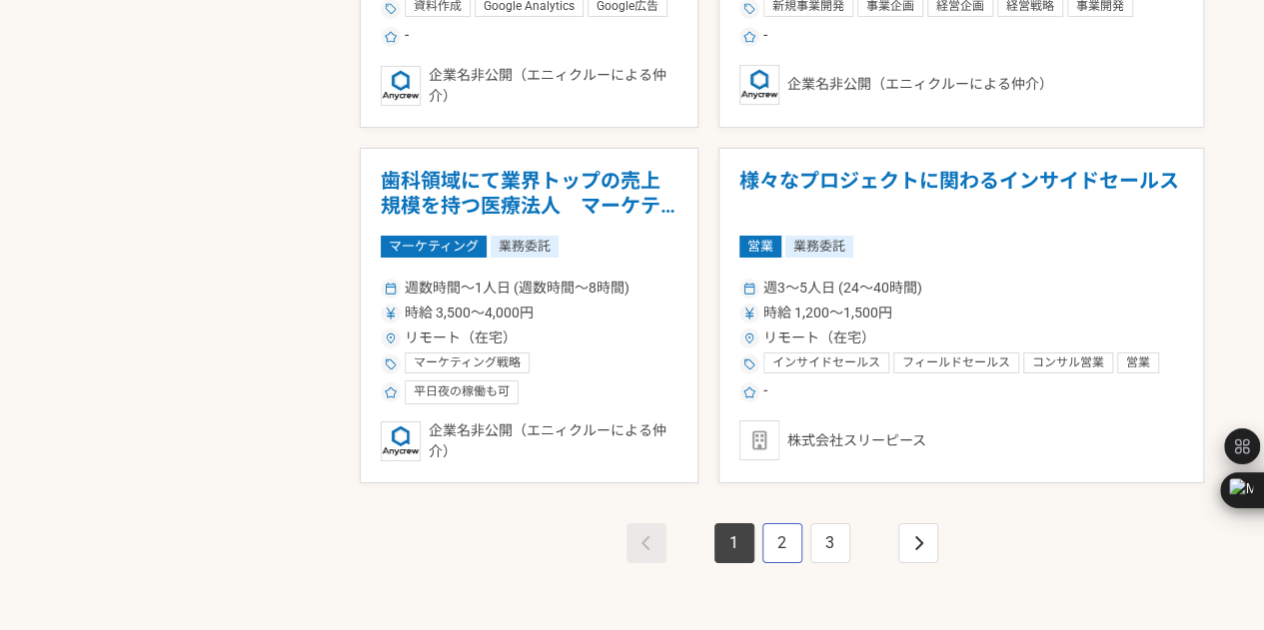
click at [772, 523] on link "2" at bounding box center [782, 543] width 40 height 40
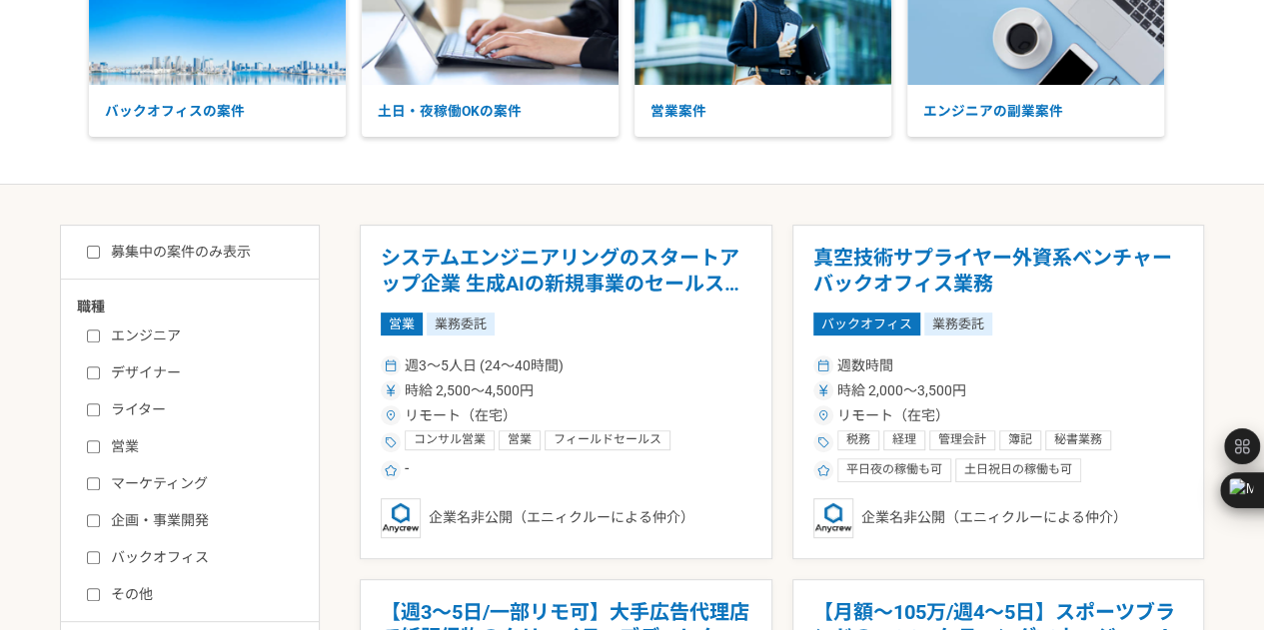
scroll to position [182, 0]
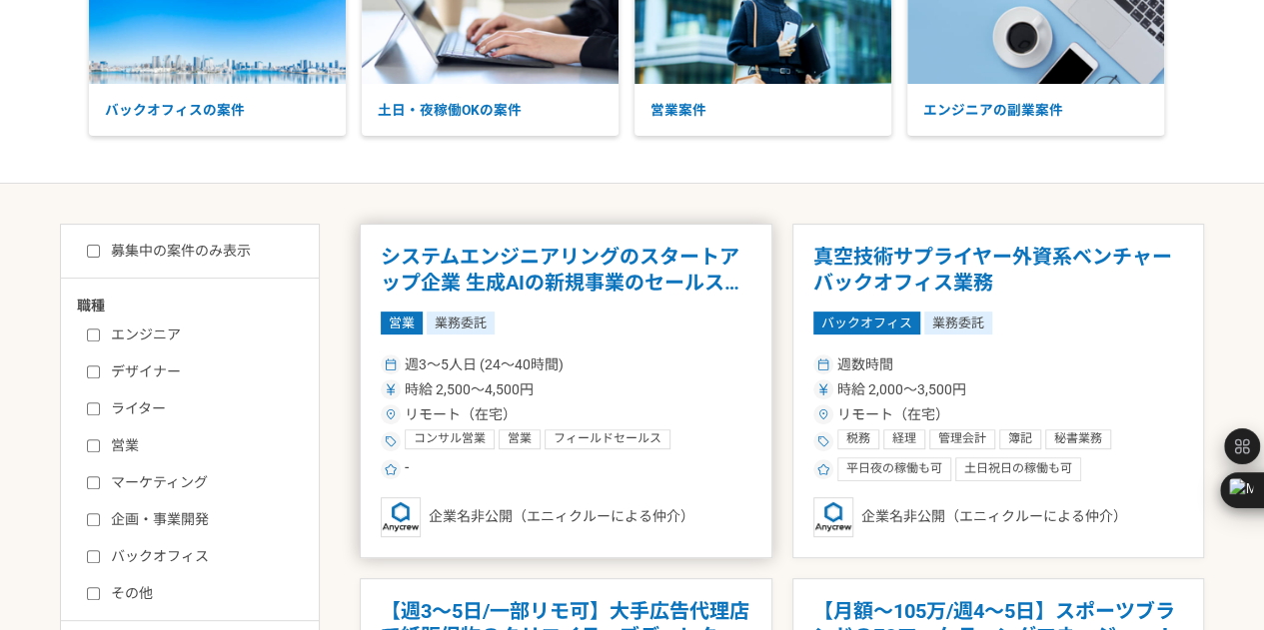
click at [644, 270] on h1 "システムエンジニアリングのスタートアップ企業 生成AIの新規事業のセールスを募集" at bounding box center [566, 270] width 371 height 51
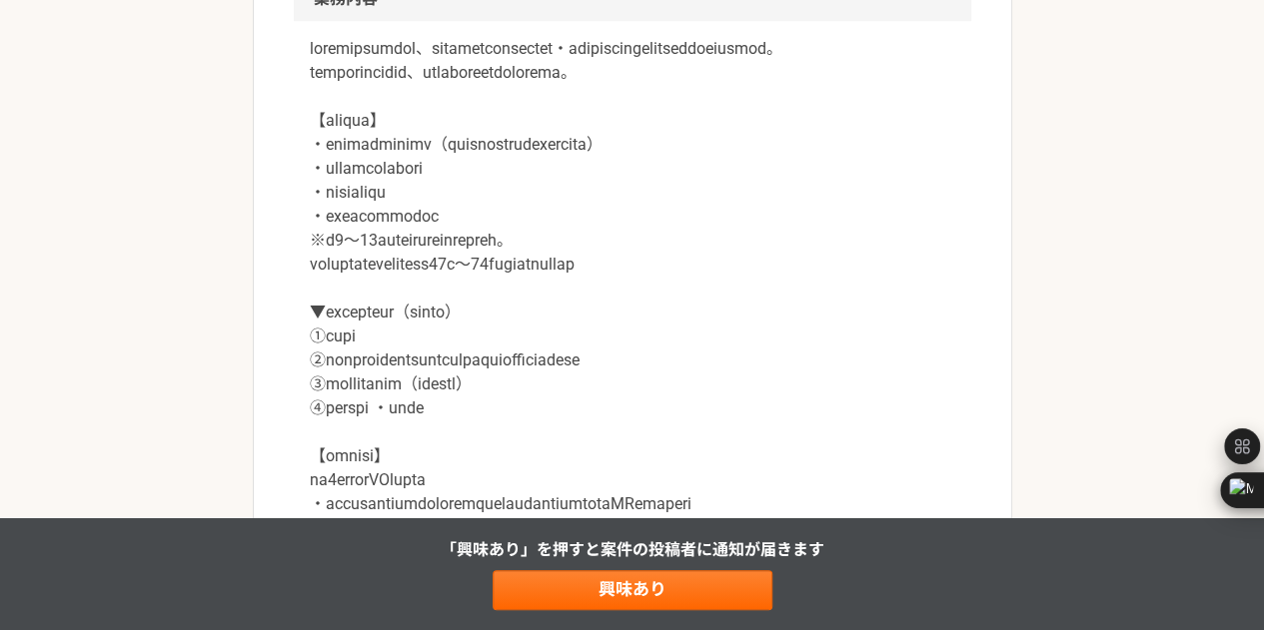
scroll to position [925, 0]
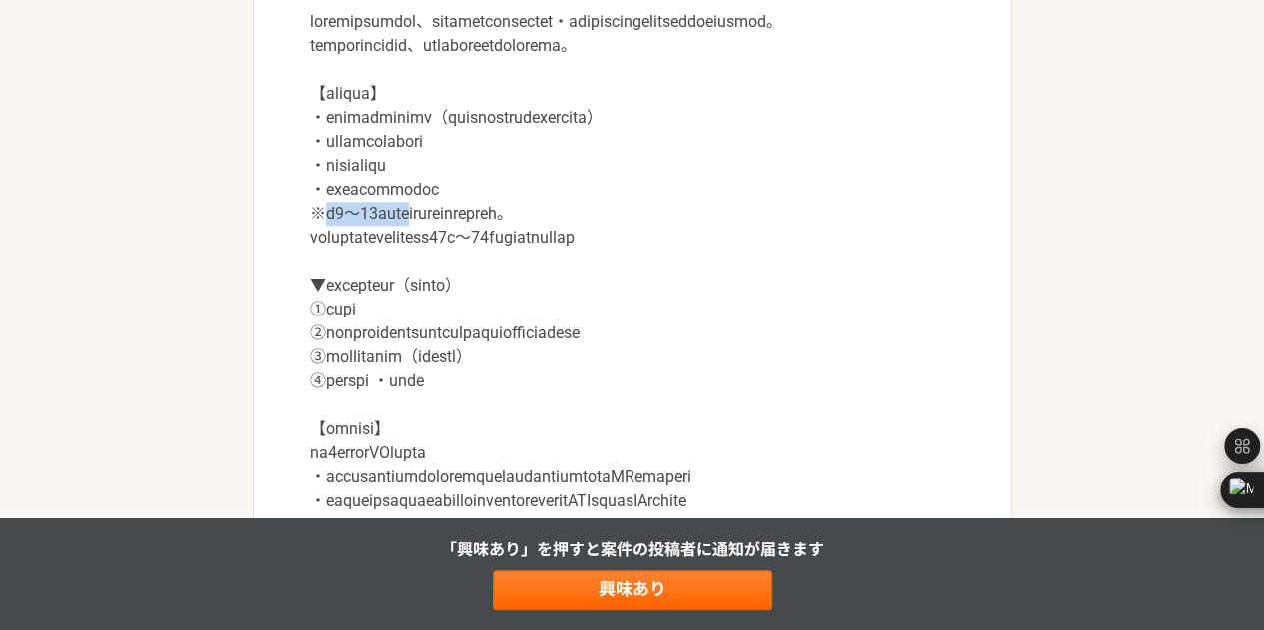
drag, startPoint x: 332, startPoint y: 246, endPoint x: 436, endPoint y: 237, distance: 104.3
click at [436, 237] on p at bounding box center [632, 321] width 645 height 623
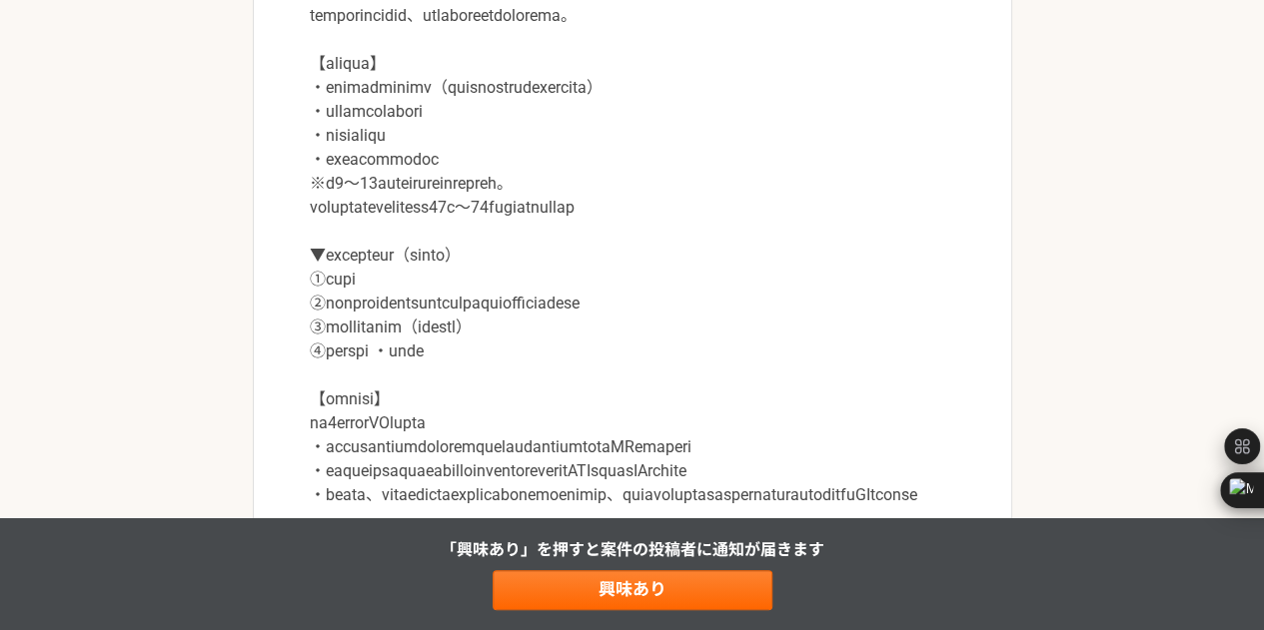
scroll to position [957, 0]
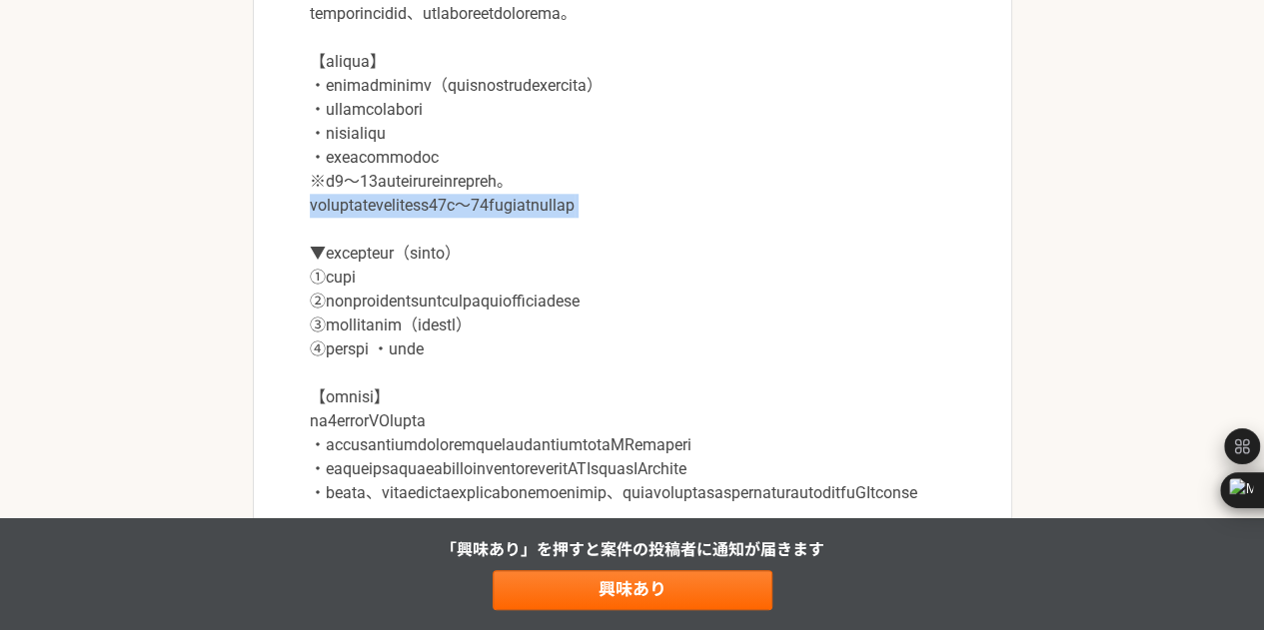
drag, startPoint x: 312, startPoint y: 237, endPoint x: 600, endPoint y: 246, distance: 288.8
click at [600, 246] on p at bounding box center [632, 289] width 645 height 623
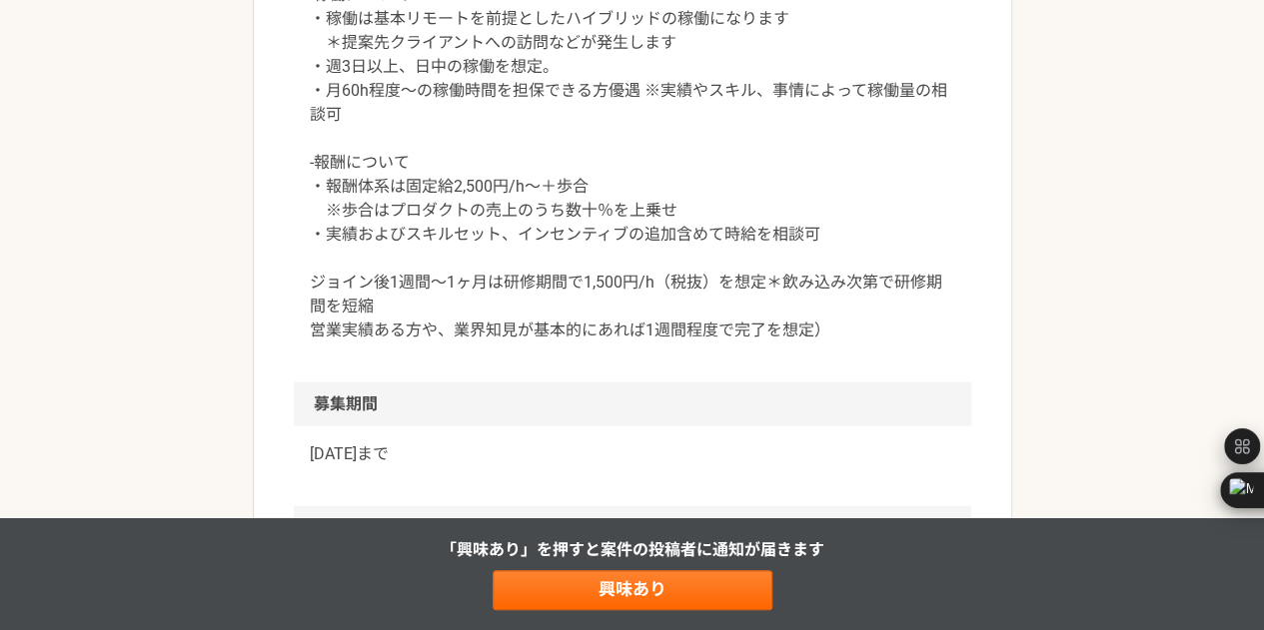
scroll to position [2068, 0]
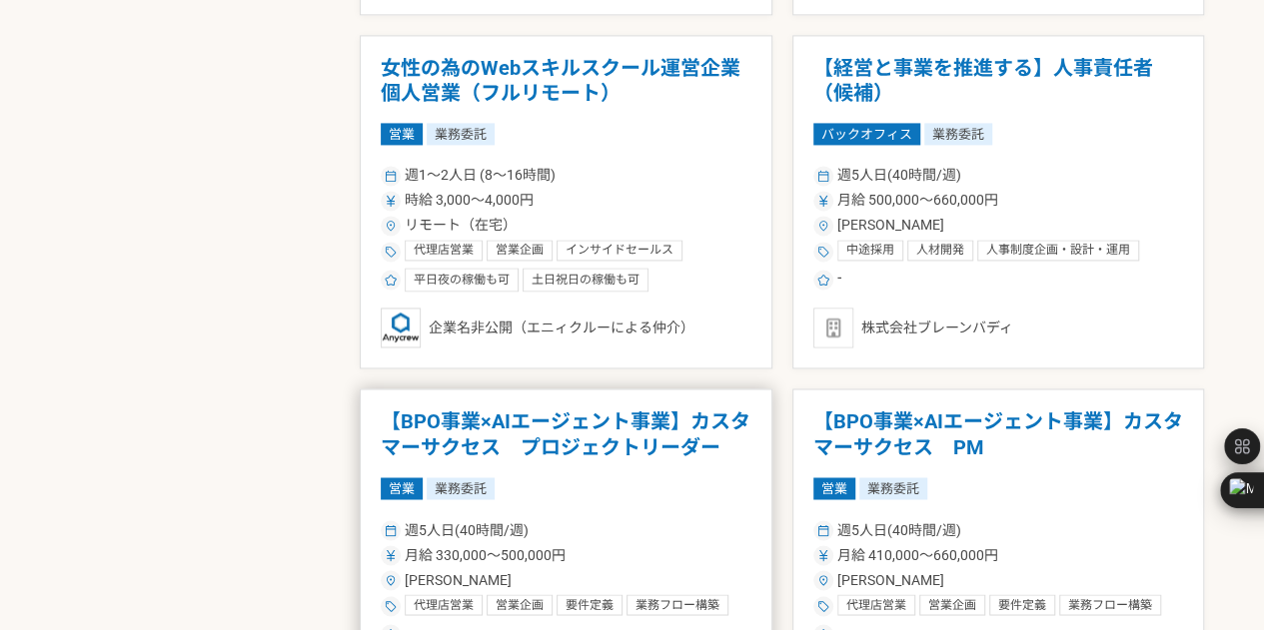
scroll to position [1432, 0]
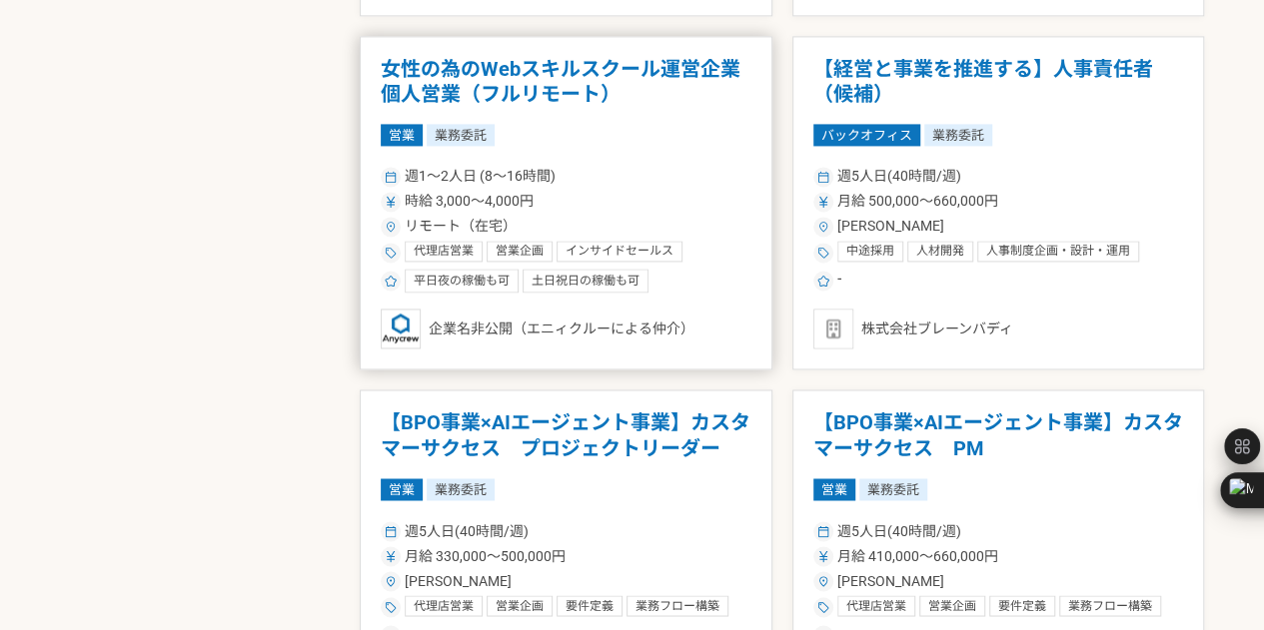
click at [567, 92] on h1 "女性の為のWebスキルスクール運営企業　個人営業（フルリモート）" at bounding box center [566, 82] width 371 height 51
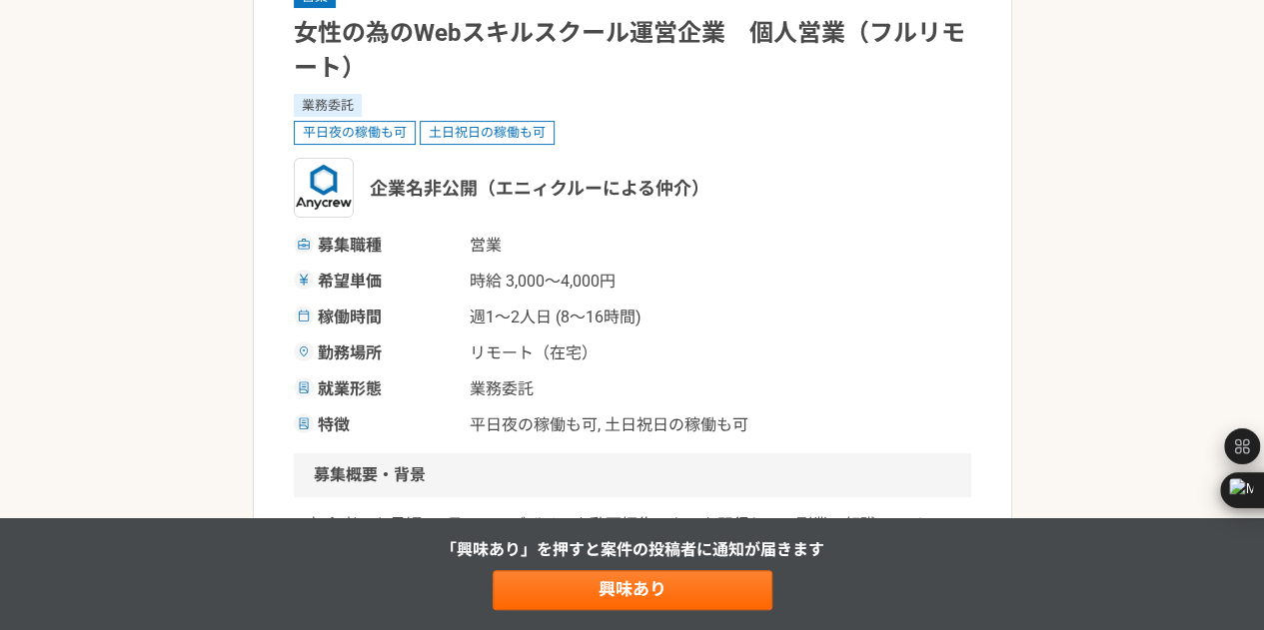
scroll to position [179, 0]
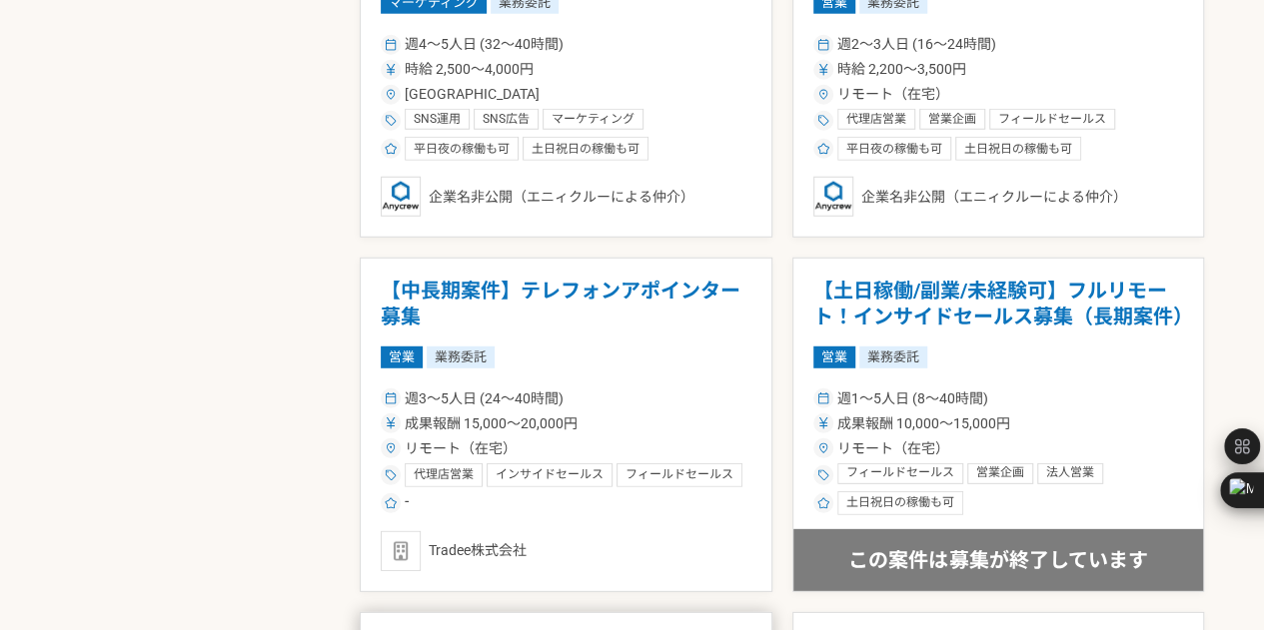
scroll to position [2626, 0]
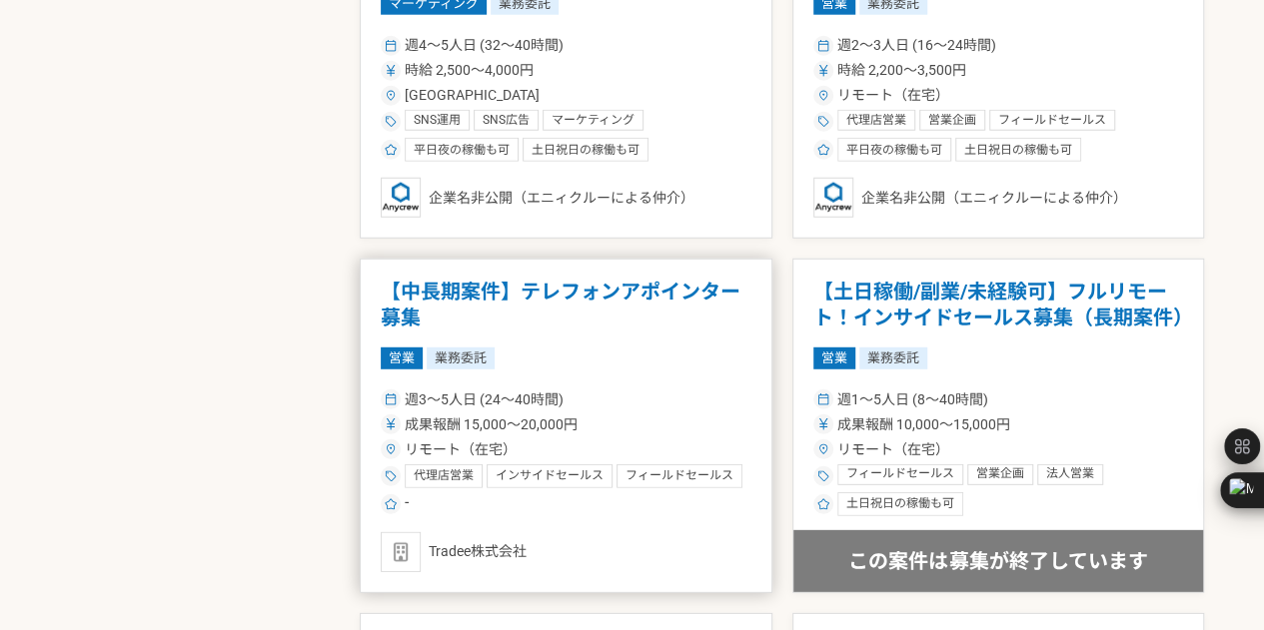
drag, startPoint x: 581, startPoint y: 293, endPoint x: 514, endPoint y: 292, distance: 66.9
drag, startPoint x: 514, startPoint y: 292, endPoint x: 503, endPoint y: 288, distance: 11.7
click at [503, 288] on h1 "【中長期案件】テレフォンアポインター募集" at bounding box center [566, 305] width 371 height 51
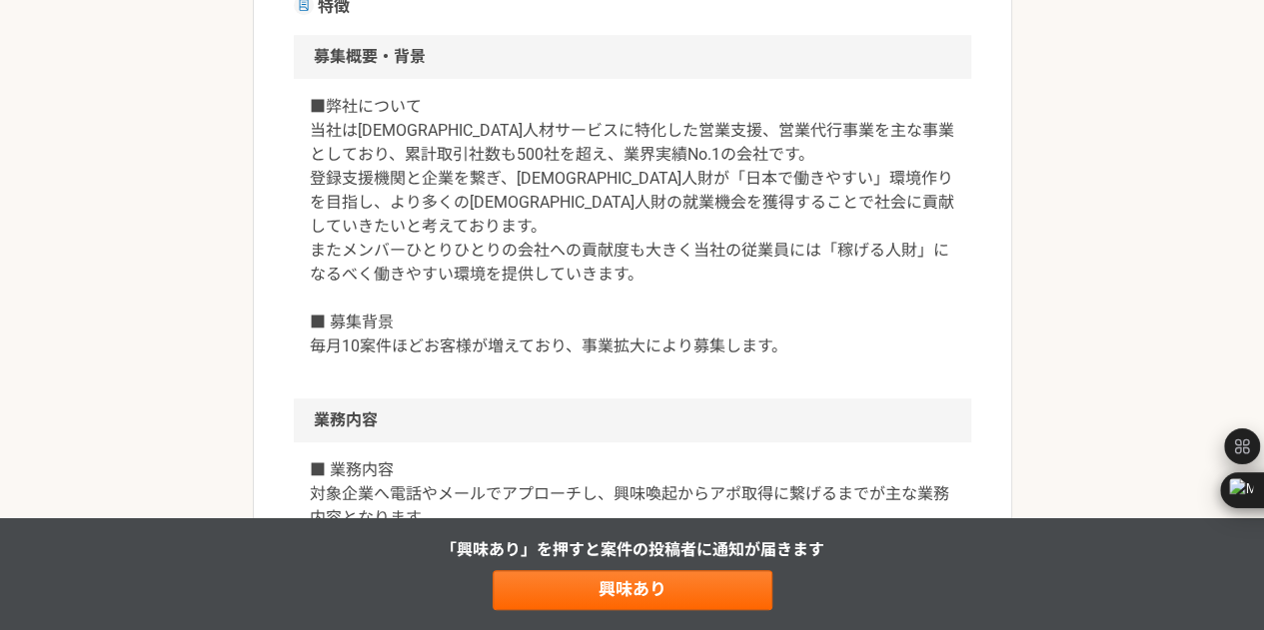
scroll to position [585, 0]
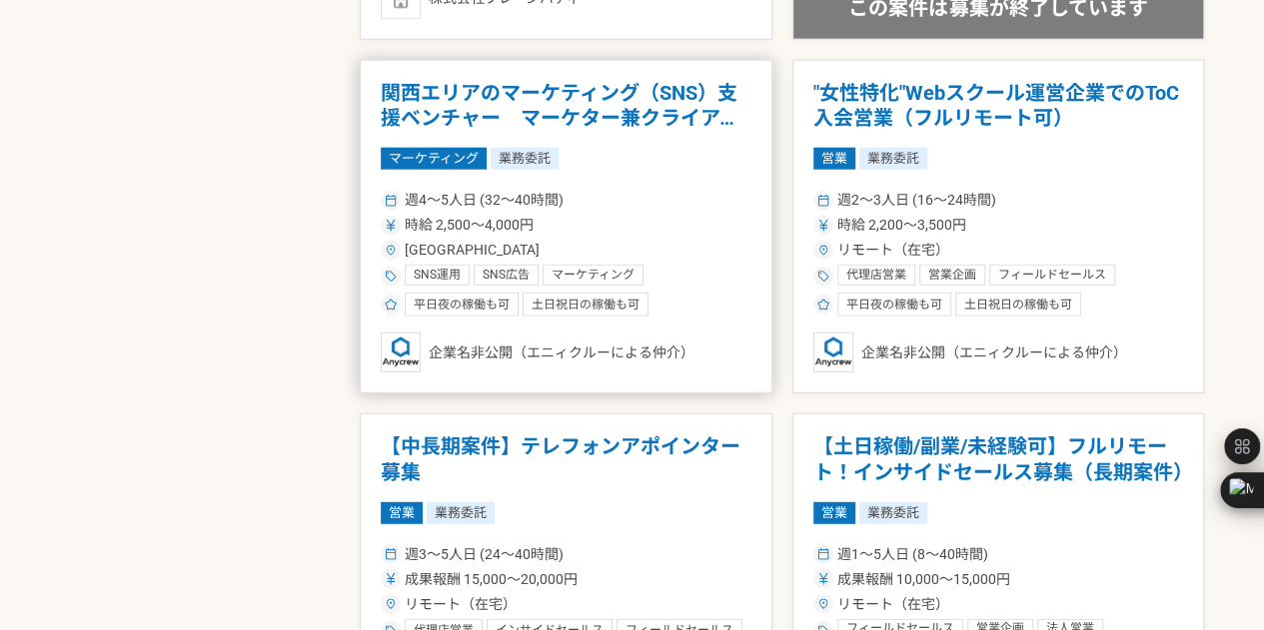
scroll to position [2469, 0]
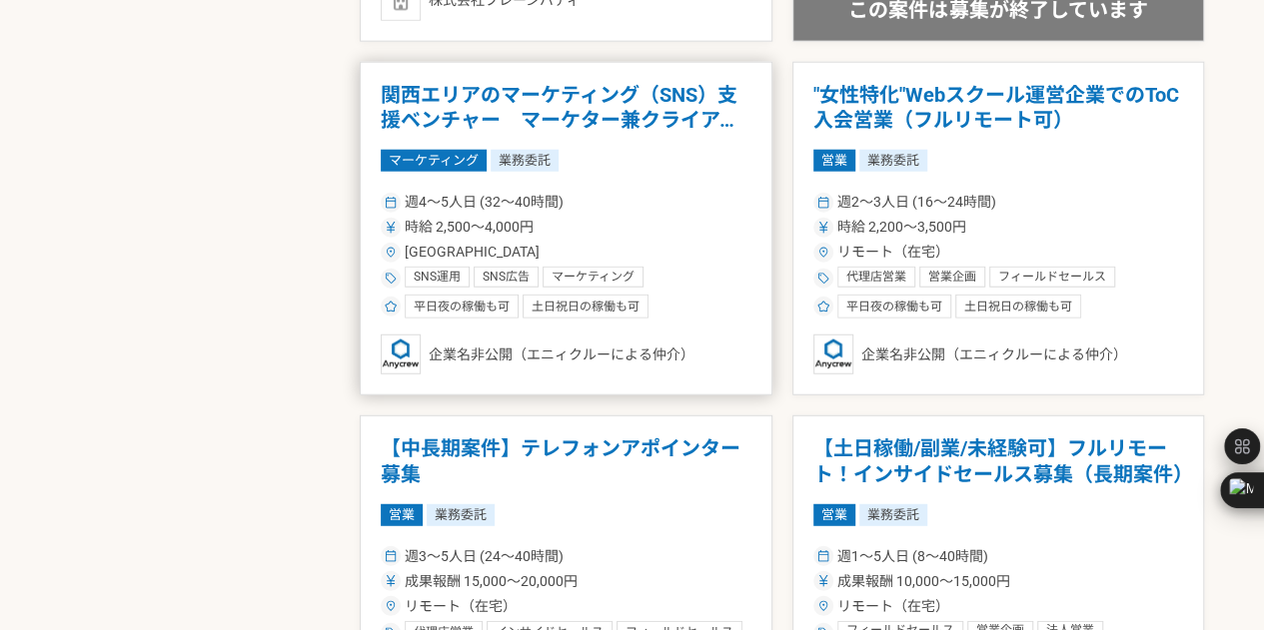
click at [652, 94] on h1 "関西エリアのマーケティング（SNS）支援ベンチャー　マーケター兼クライアント担当" at bounding box center [566, 108] width 371 height 51
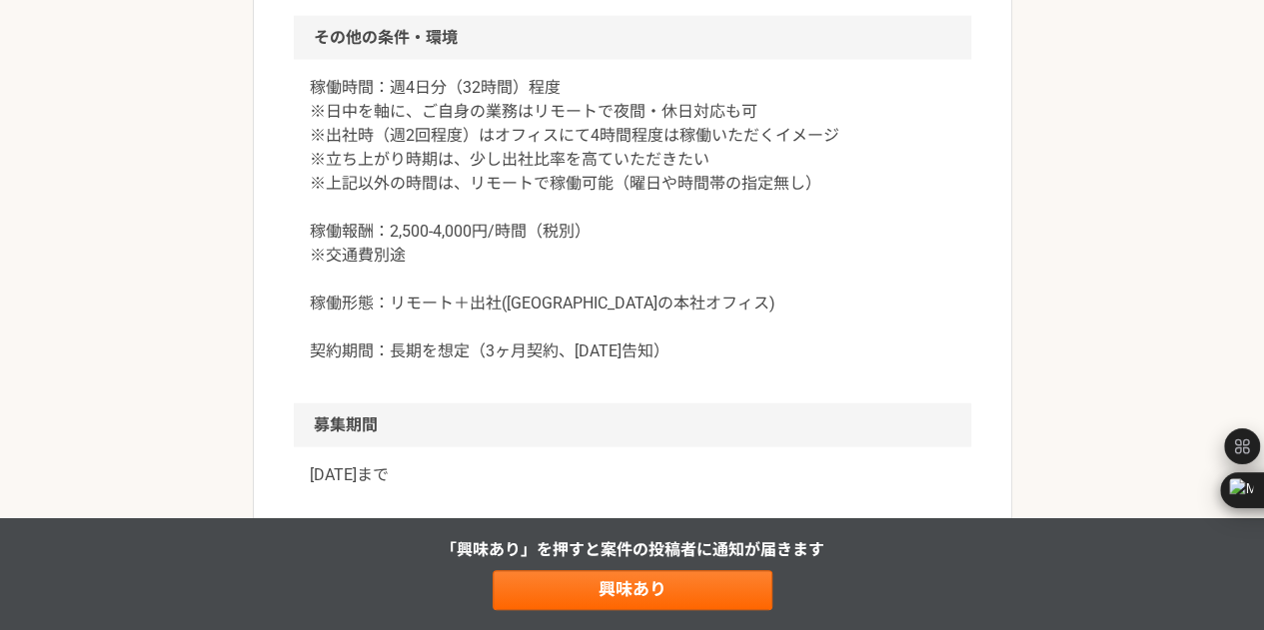
scroll to position [2231, 0]
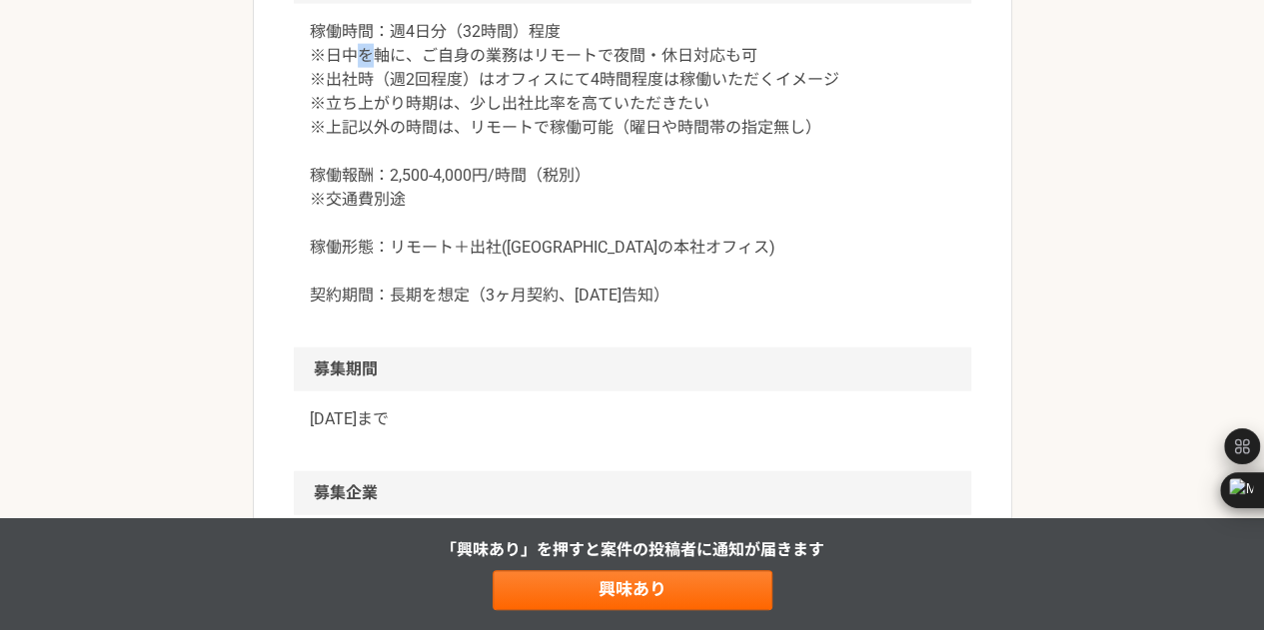
drag, startPoint x: 359, startPoint y: 215, endPoint x: 374, endPoint y: 217, distance: 15.1
click at [369, 216] on p "稼働時間：週4日分（32時間）程度 ※日中を軸に、ご自身の業務はリモートで夜間・休日対応も可 ※出社時（週2回程度）はオフィスにて4時間程度は稼働いただくイメ…" at bounding box center [632, 164] width 645 height 288
click at [446, 221] on p "稼働時間：週4日分（32時間）程度 ※日中を軸に、ご自身の業務はリモートで夜間・休日対応も可 ※出社時（週2回程度）はオフィスにて4時間程度は稼働いただくイメ…" at bounding box center [632, 164] width 645 height 288
drag, startPoint x: 326, startPoint y: 220, endPoint x: 413, endPoint y: 221, distance: 86.9
click at [413, 221] on p "稼働時間：週4日分（32時間）程度 ※日中を軸に、ご自身の業務はリモートで夜間・休日対応も可 ※出社時（週2回程度）はオフィスにて4時間程度は稼働いただくイメ…" at bounding box center [632, 164] width 645 height 288
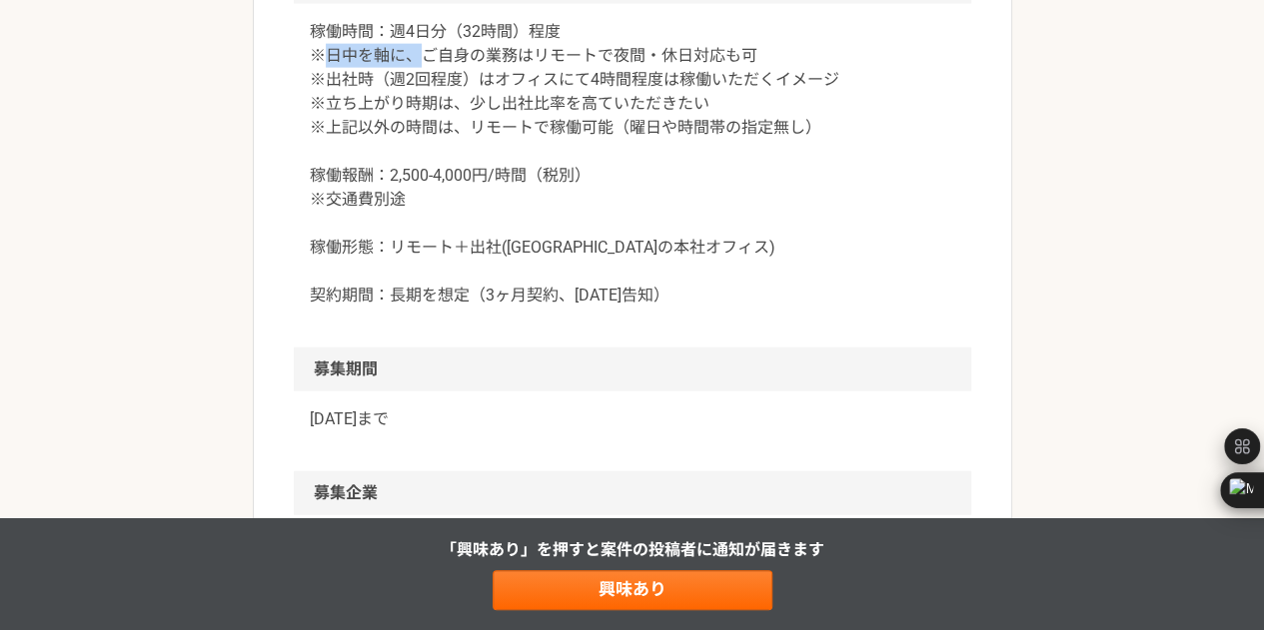
click at [413, 221] on p "稼働時間：週4日分（32時間）程度 ※日中を軸に、ご自身の業務はリモートで夜間・休日対応も可 ※出社時（週2回程度）はオフィスにて4時間程度は稼働いただくイメ…" at bounding box center [632, 164] width 645 height 288
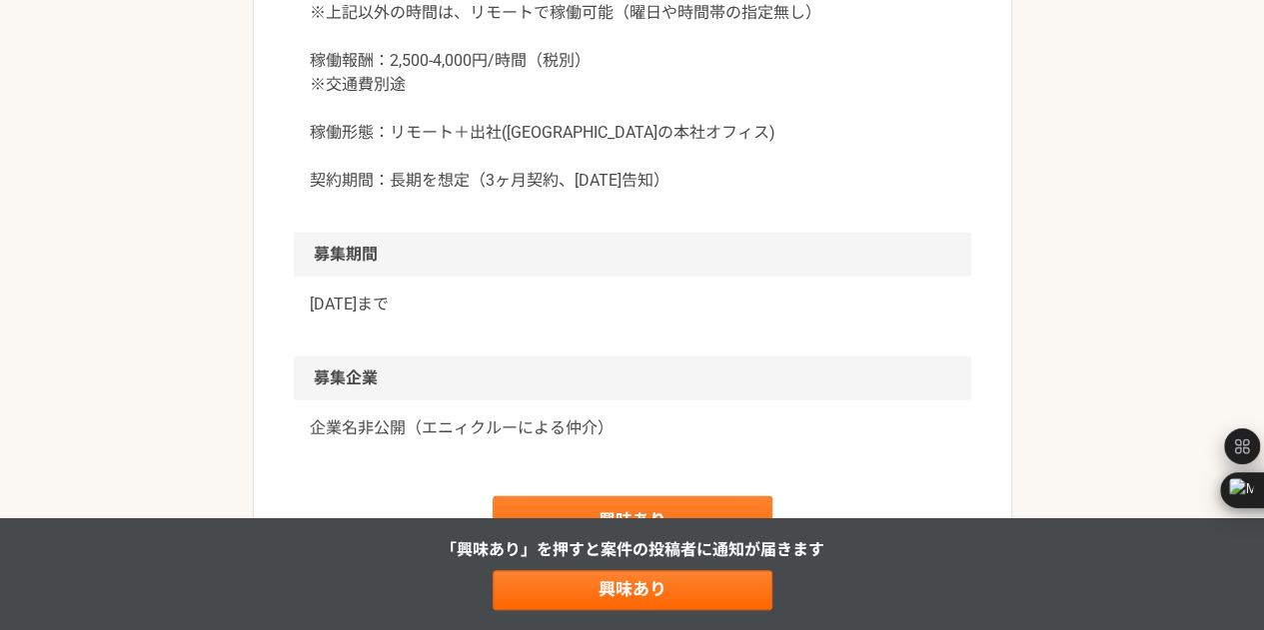
scroll to position [2390, 0]
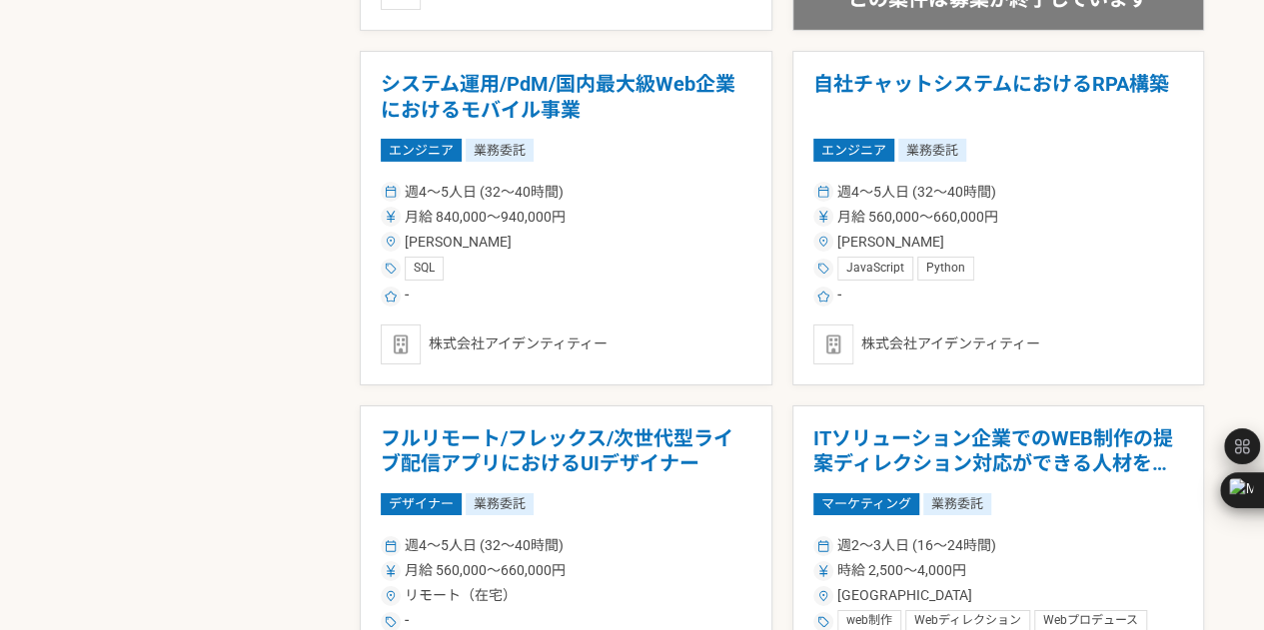
scroll to position [3622, 0]
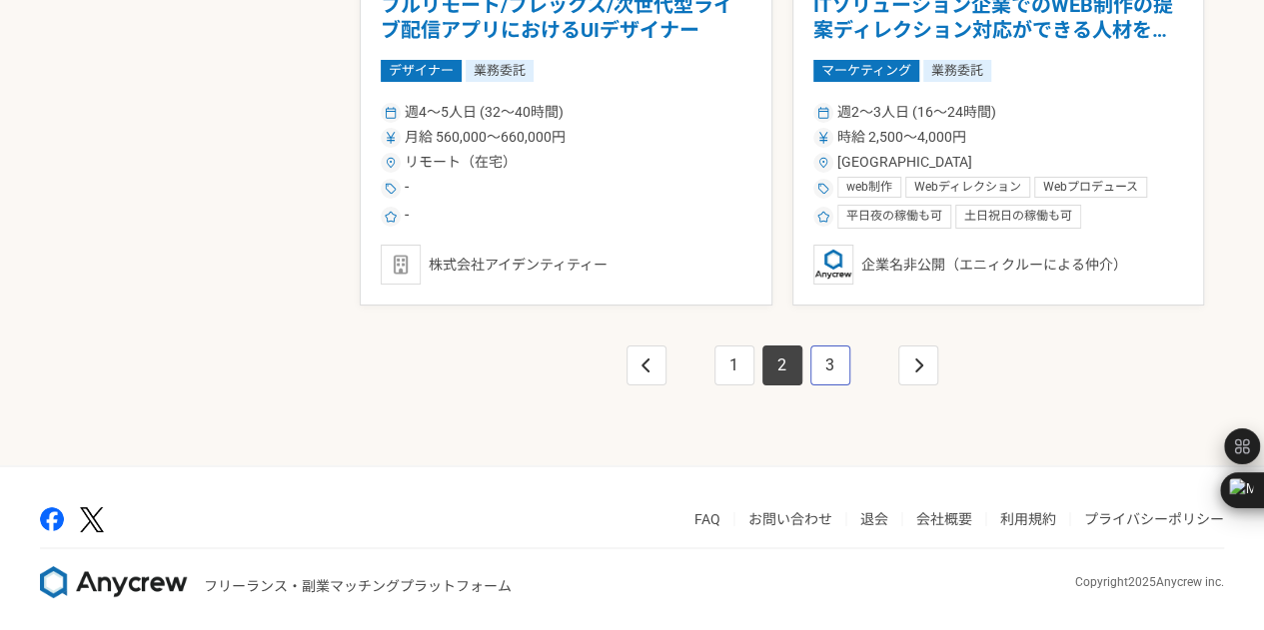
click at [815, 353] on link "3" at bounding box center [830, 366] width 40 height 40
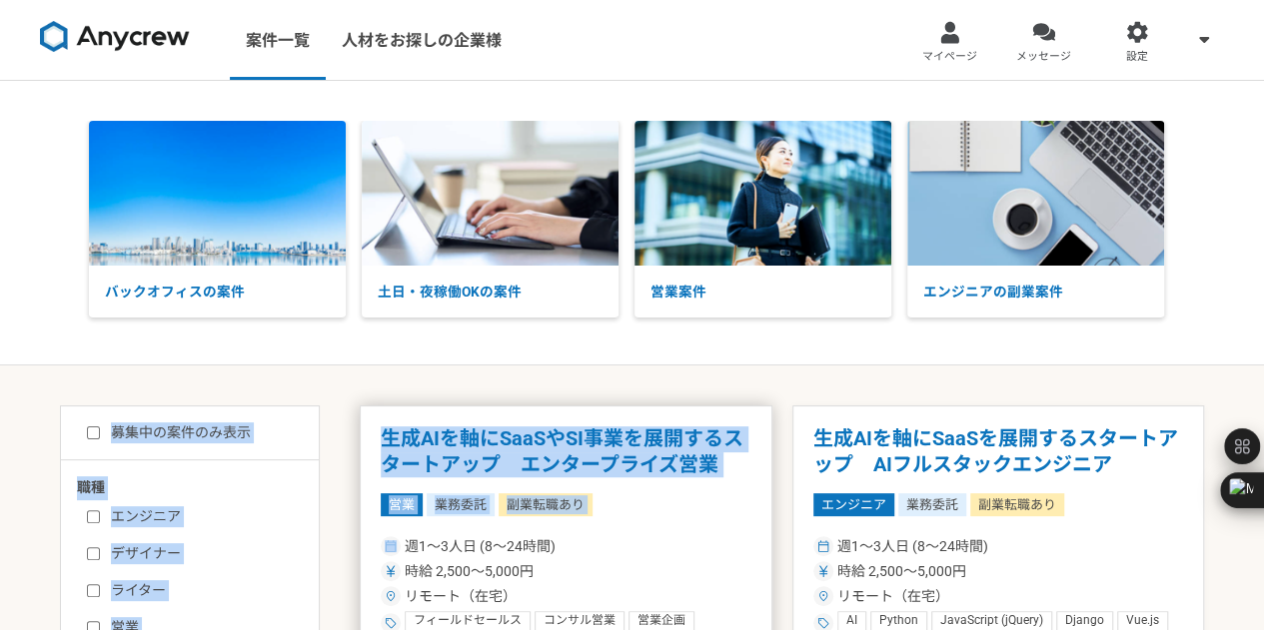
drag, startPoint x: 815, startPoint y: 353, endPoint x: 572, endPoint y: 516, distance: 292.8
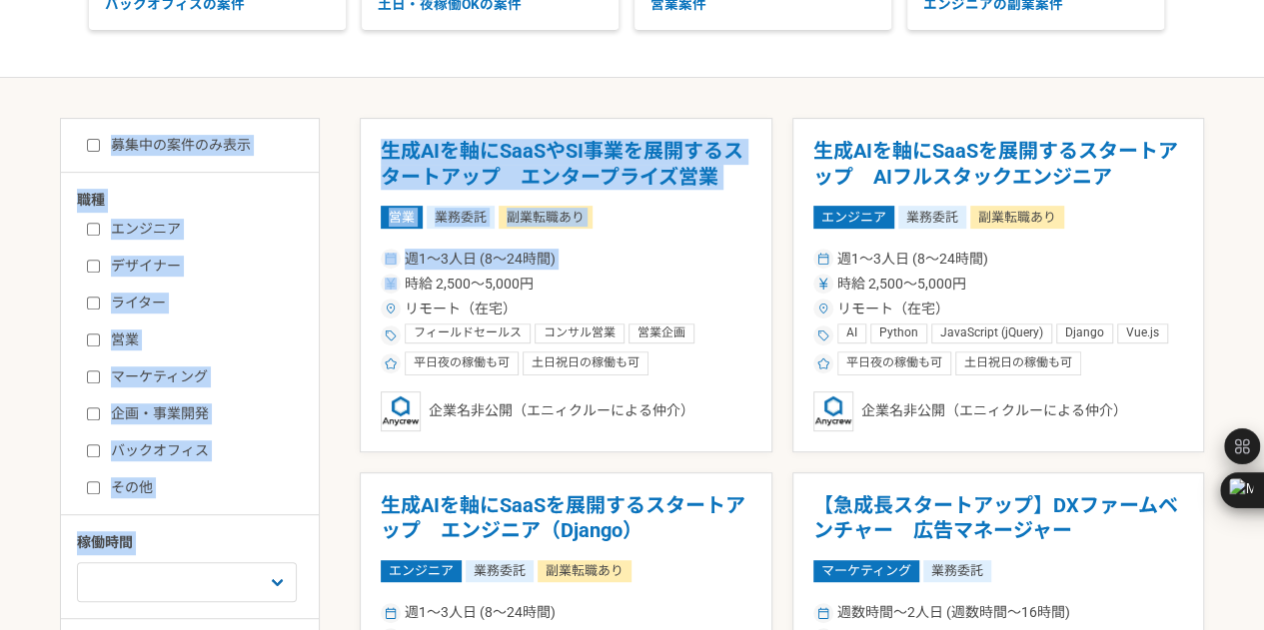
scroll to position [289, 0]
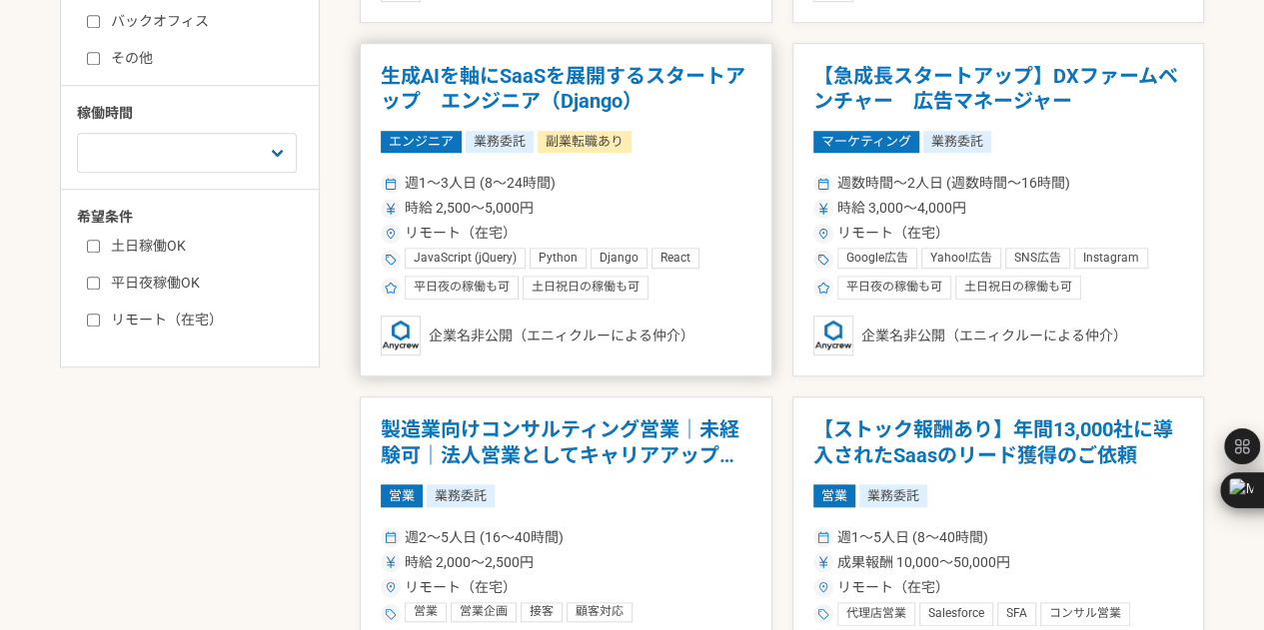
scroll to position [718, 0]
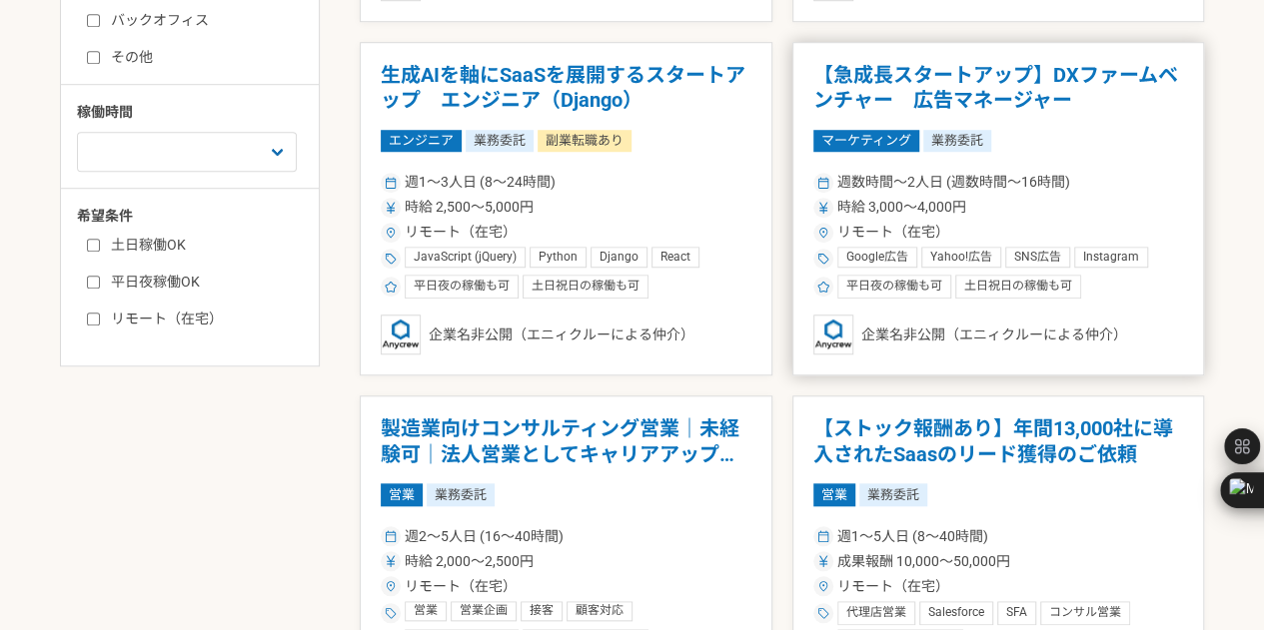
click at [961, 107] on h1 "【急成長スタートアップ】DXファームベンチャー　広告マネージャー" at bounding box center [998, 88] width 371 height 51
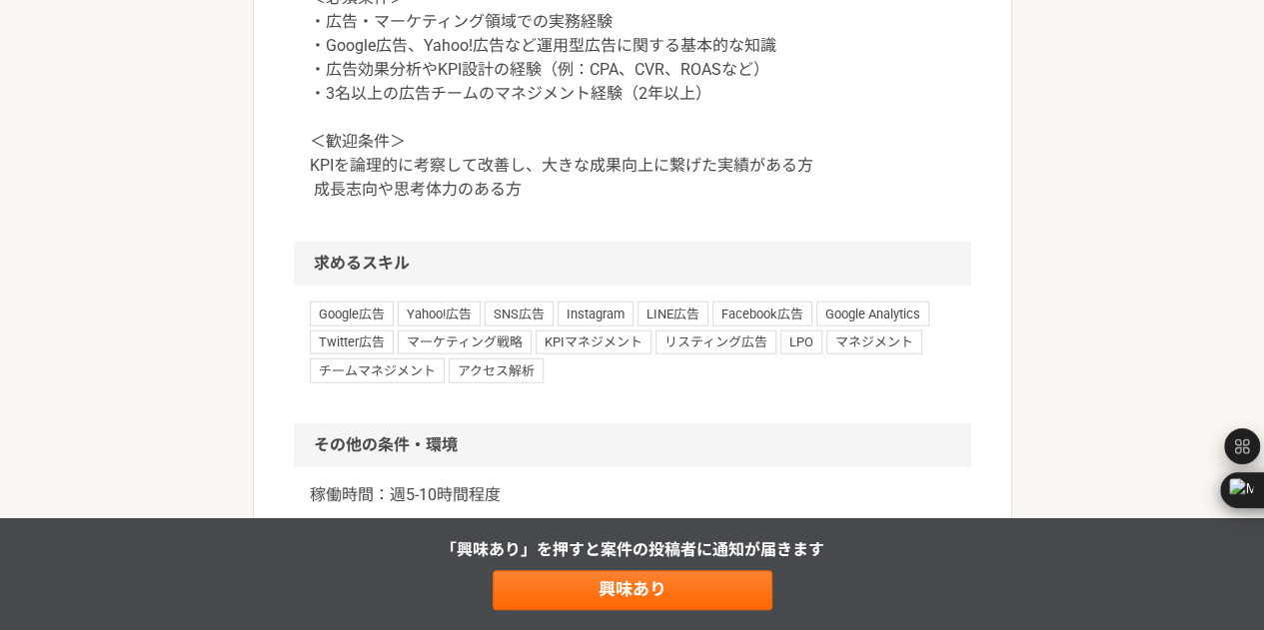
scroll to position [2420, 0]
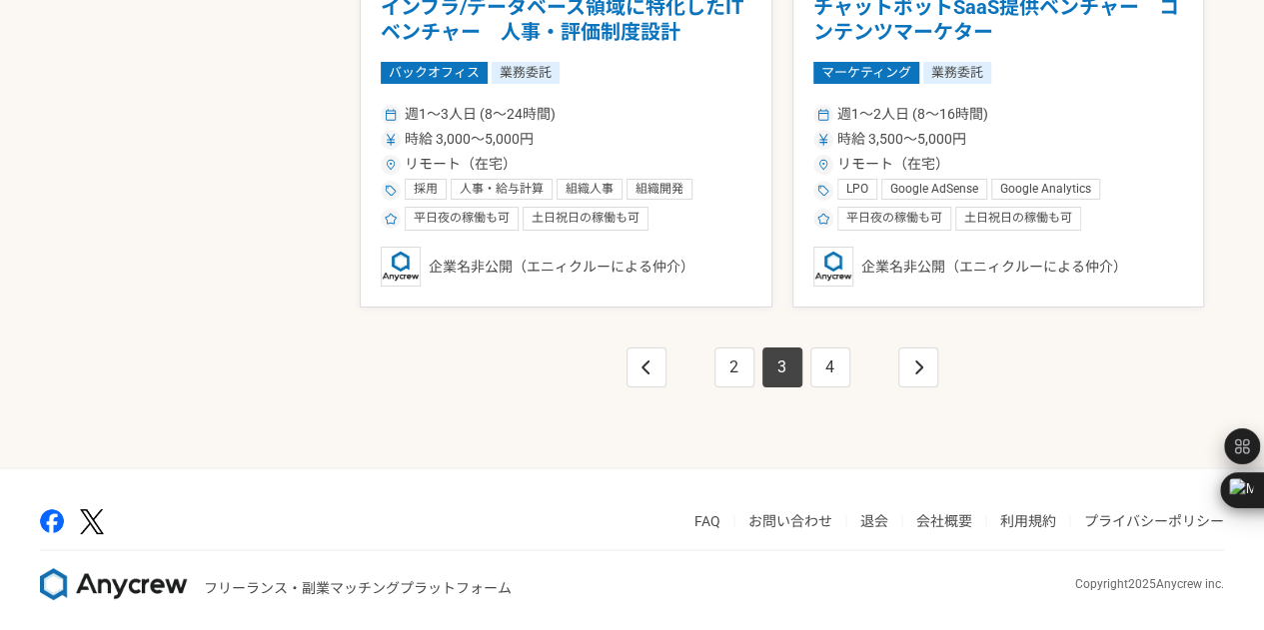
scroll to position [3516, 0]
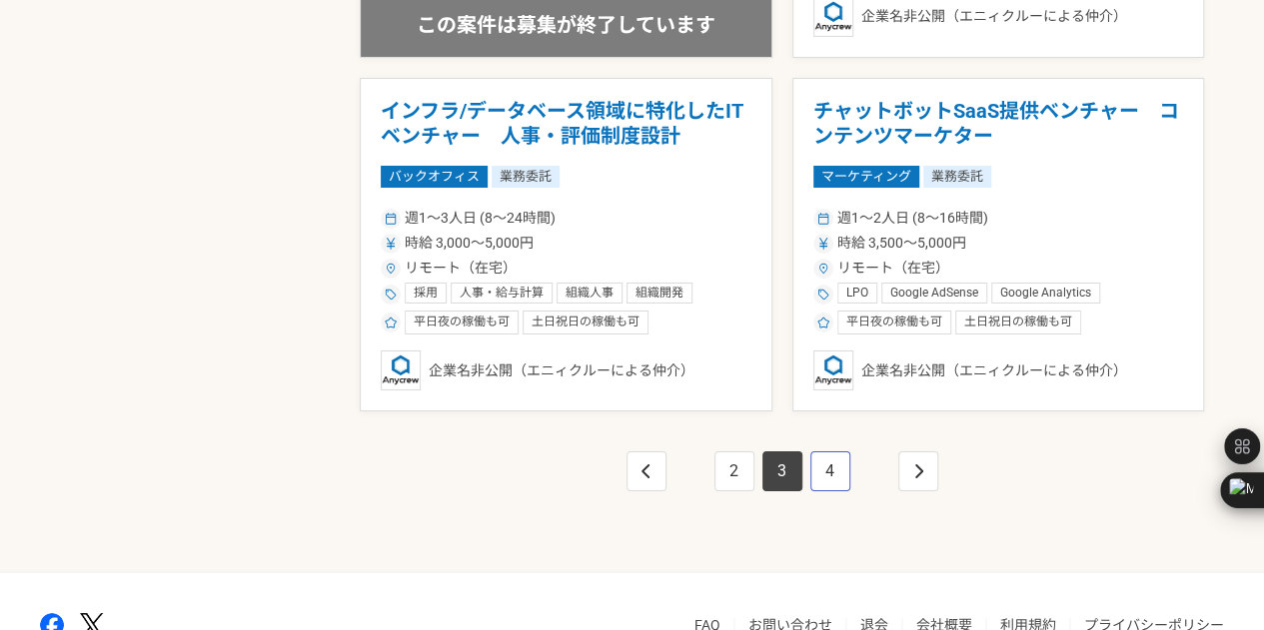
click at [813, 460] on link "4" at bounding box center [830, 472] width 40 height 40
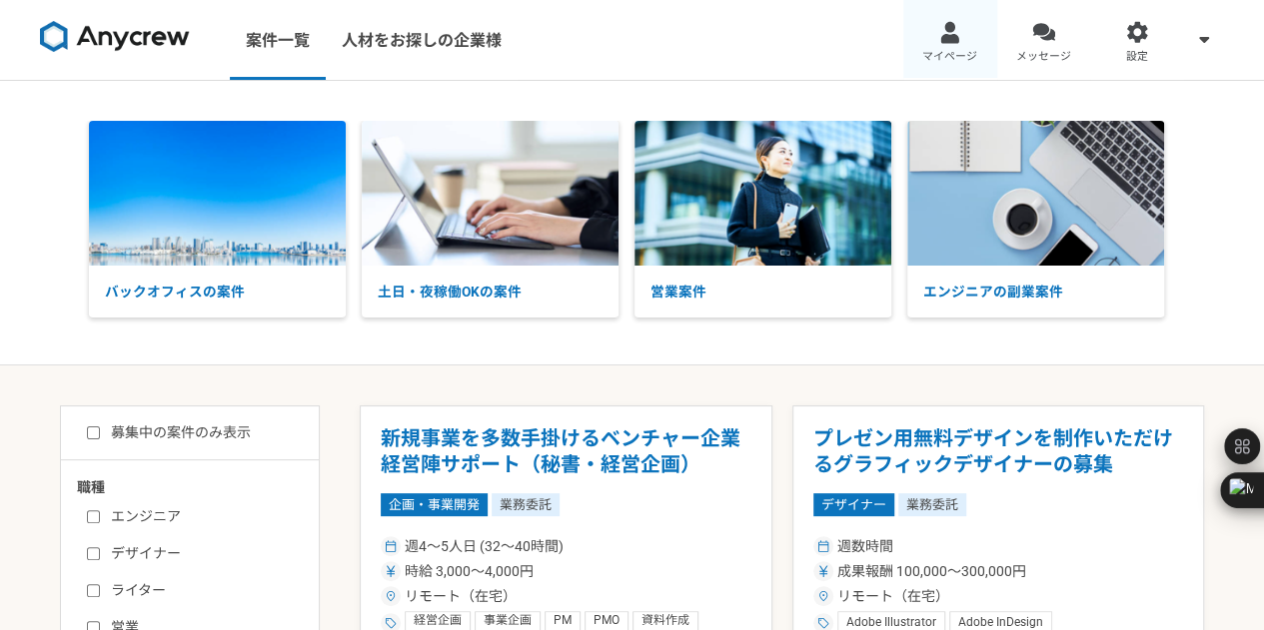
click at [951, 46] on link "マイページ" at bounding box center [950, 40] width 94 height 80
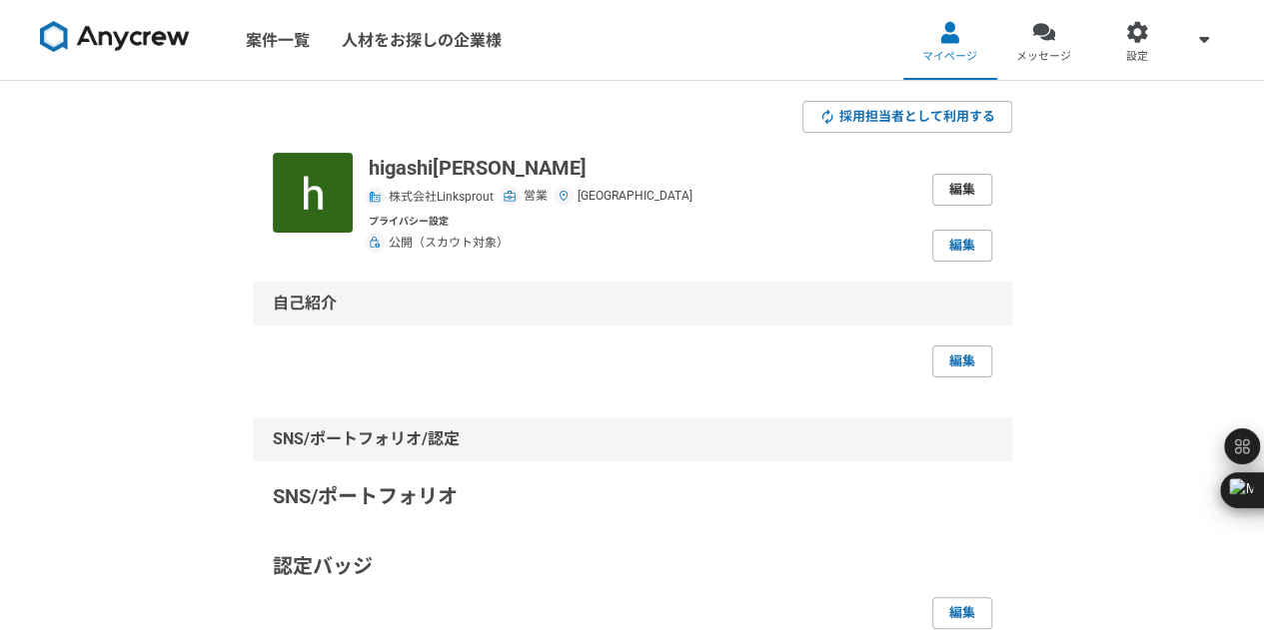
click at [949, 184] on link "編集" at bounding box center [962, 190] width 60 height 32
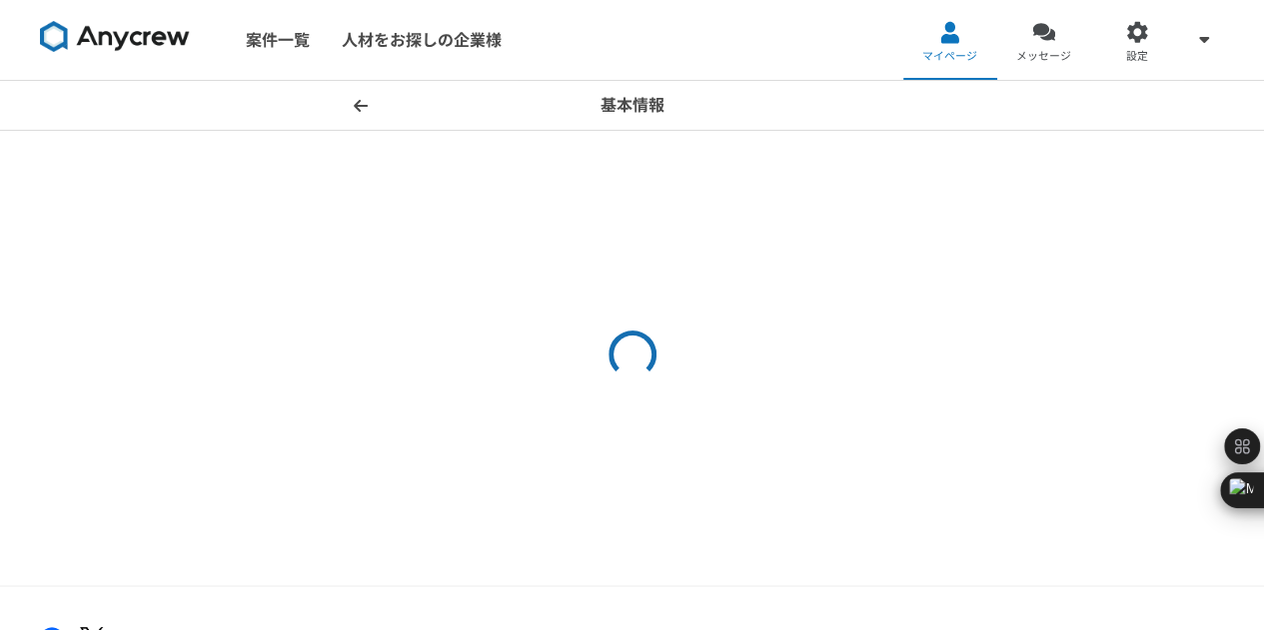
select select "4"
select select "27"
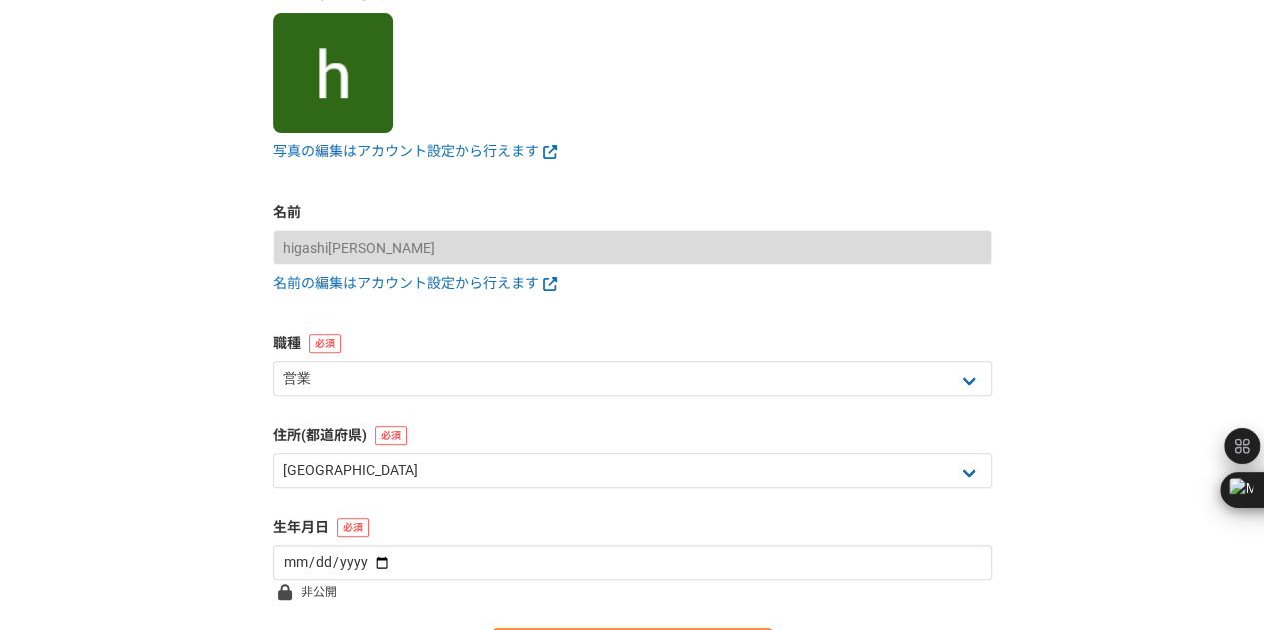
scroll to position [180, 0]
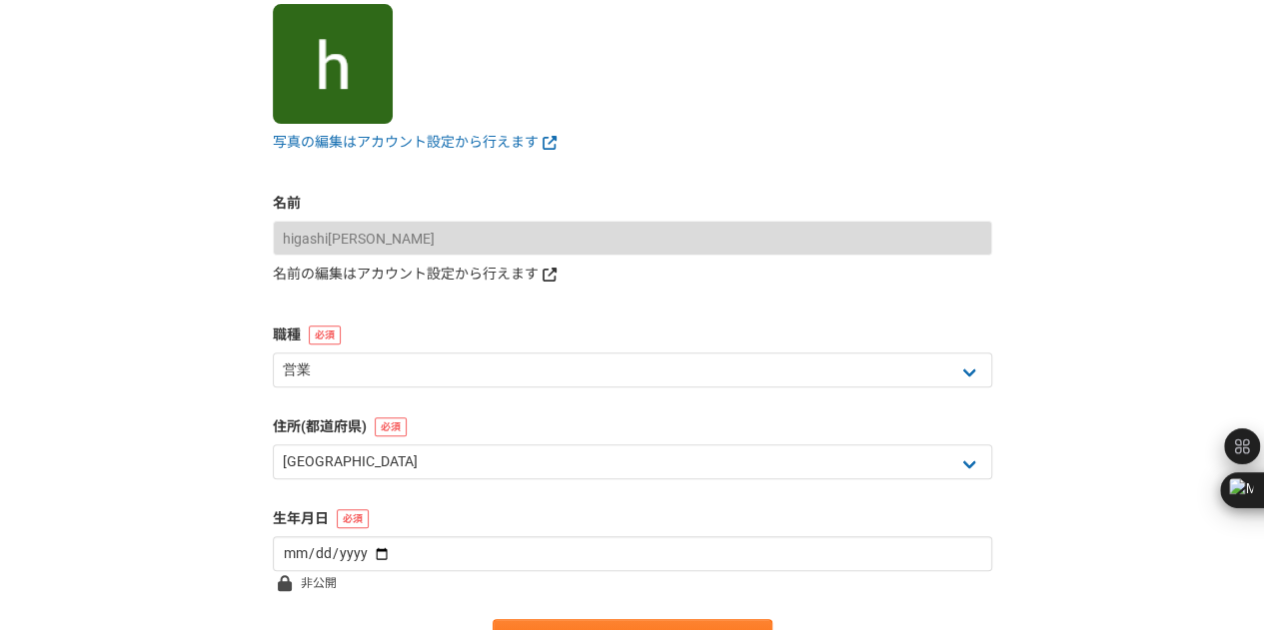
click at [370, 282] on link "名前の編集はアカウント設定から行えます" at bounding box center [632, 274] width 719 height 21
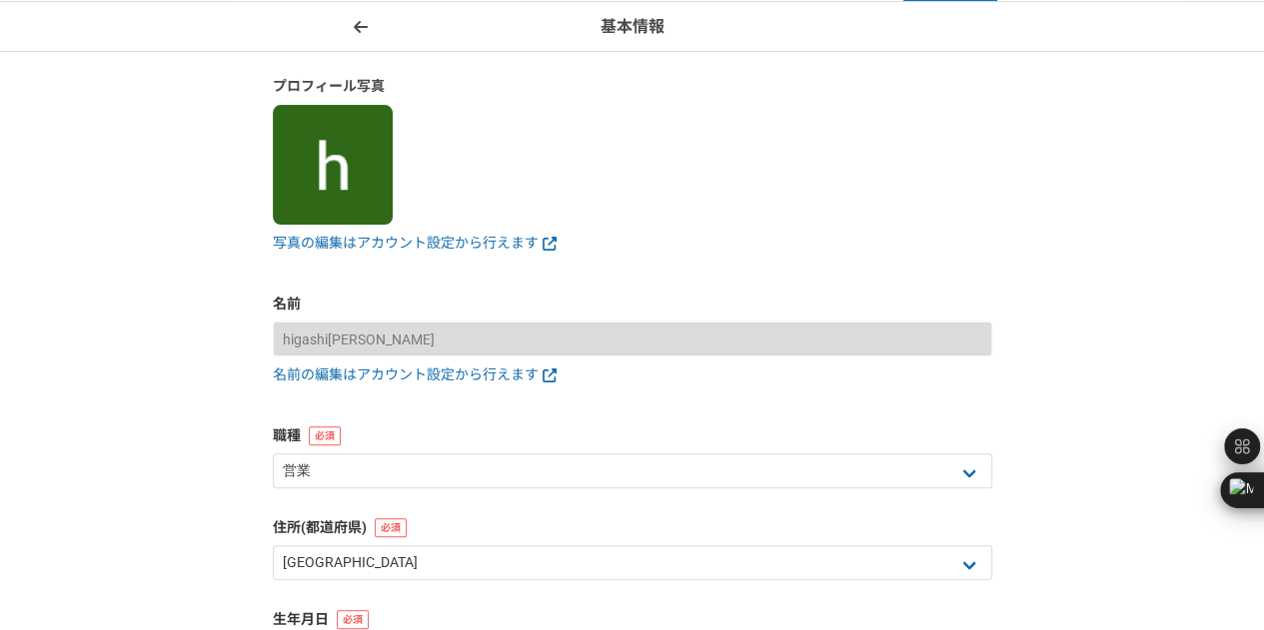
scroll to position [78, 0]
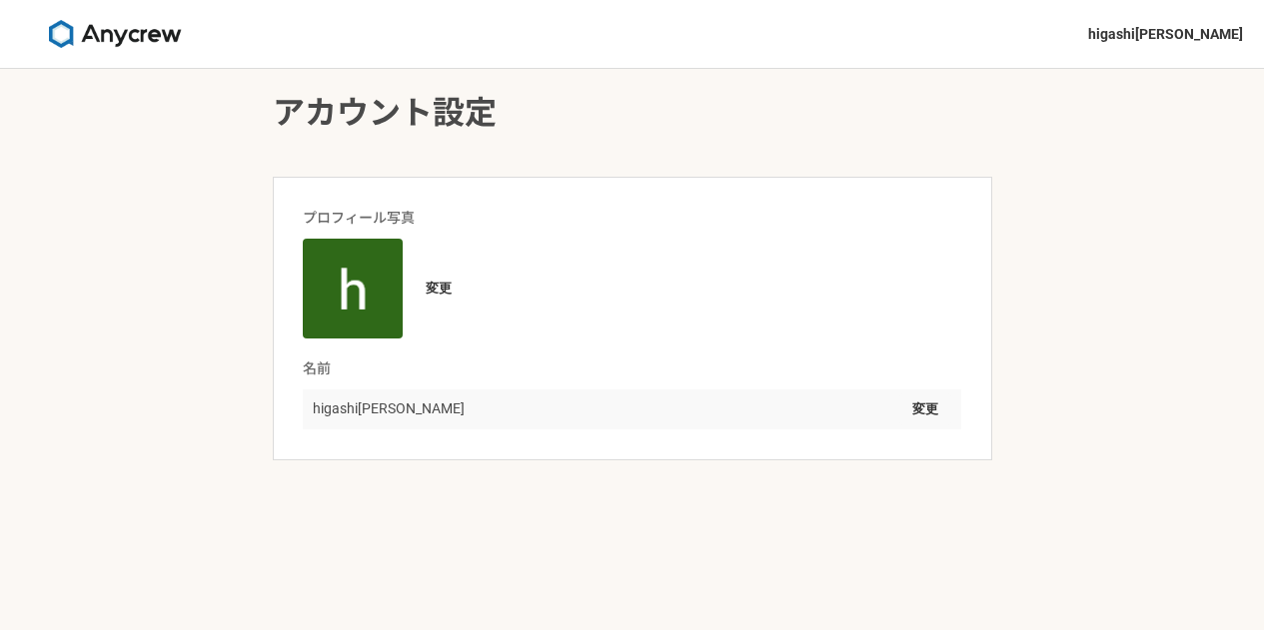
click at [368, 403] on p "higashi[PERSON_NAME]" at bounding box center [389, 409] width 152 height 21
click at [378, 407] on p "higashi[PERSON_NAME]" at bounding box center [389, 409] width 152 height 21
click at [384, 407] on p "higashi[PERSON_NAME]" at bounding box center [389, 409] width 152 height 21
click at [935, 409] on button "変更" at bounding box center [925, 410] width 52 height 32
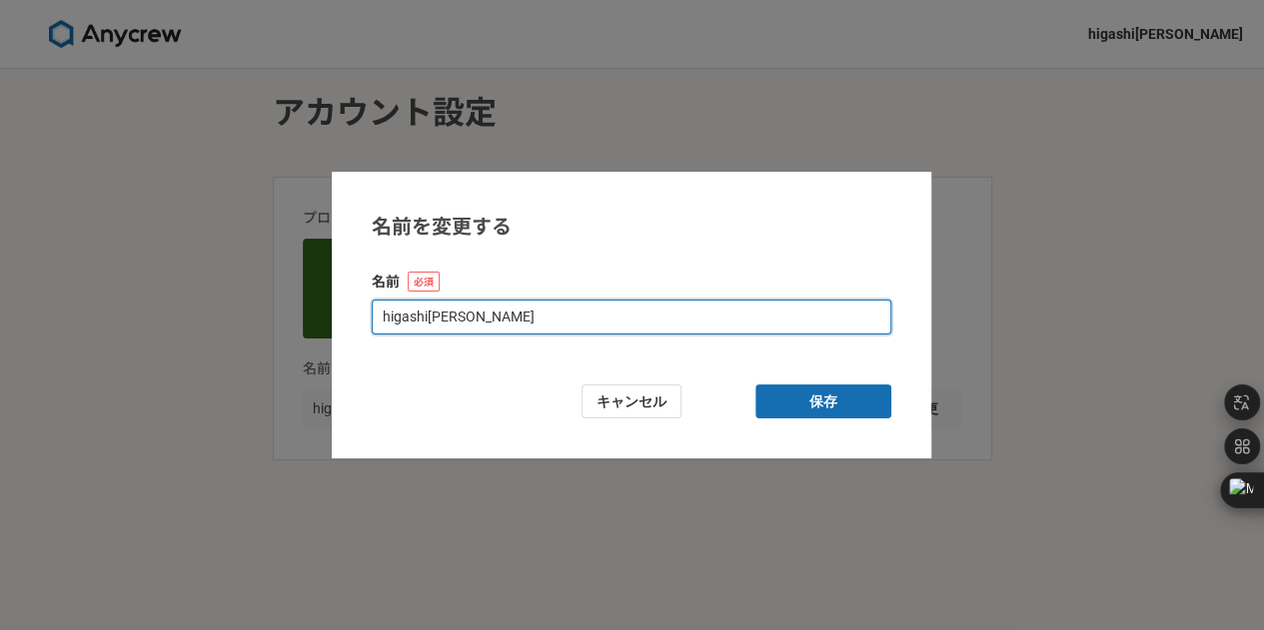
click at [456, 318] on input "higashi[PERSON_NAME]" at bounding box center [631, 317] width 519 height 35
click at [454, 318] on input "higashi[PERSON_NAME]" at bounding box center [631, 317] width 519 height 35
click at [471, 318] on input "higashijryuji" at bounding box center [631, 317] width 519 height 35
type input "higashi"
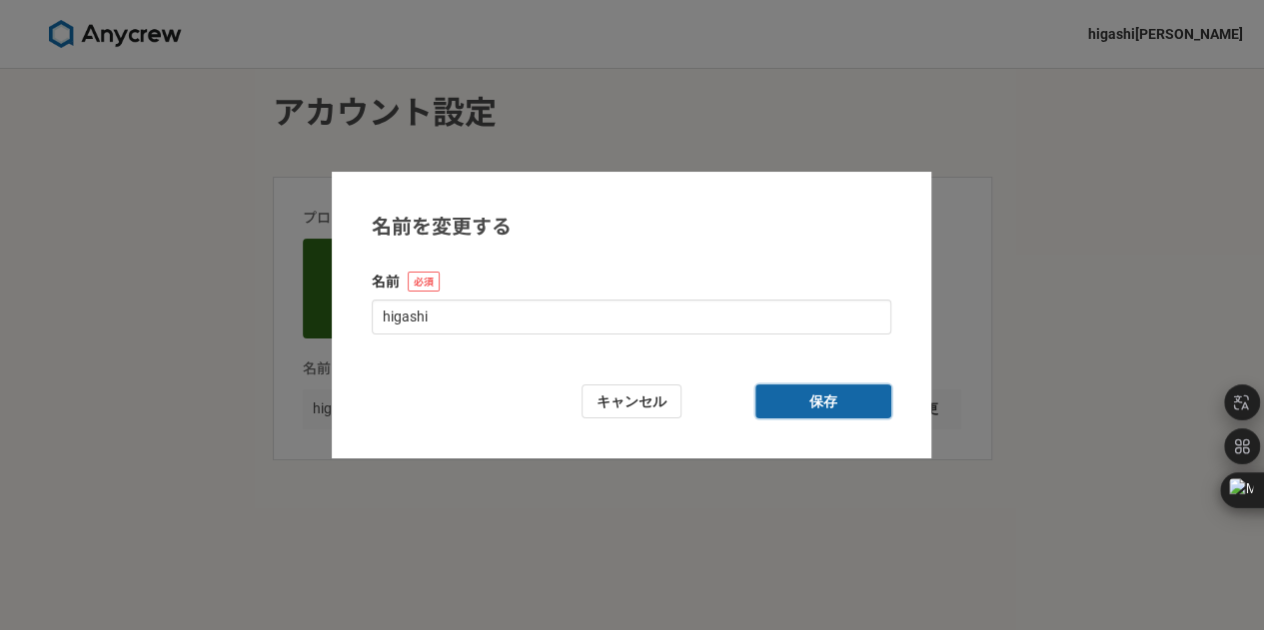
click at [875, 409] on button "保存" at bounding box center [823, 402] width 136 height 35
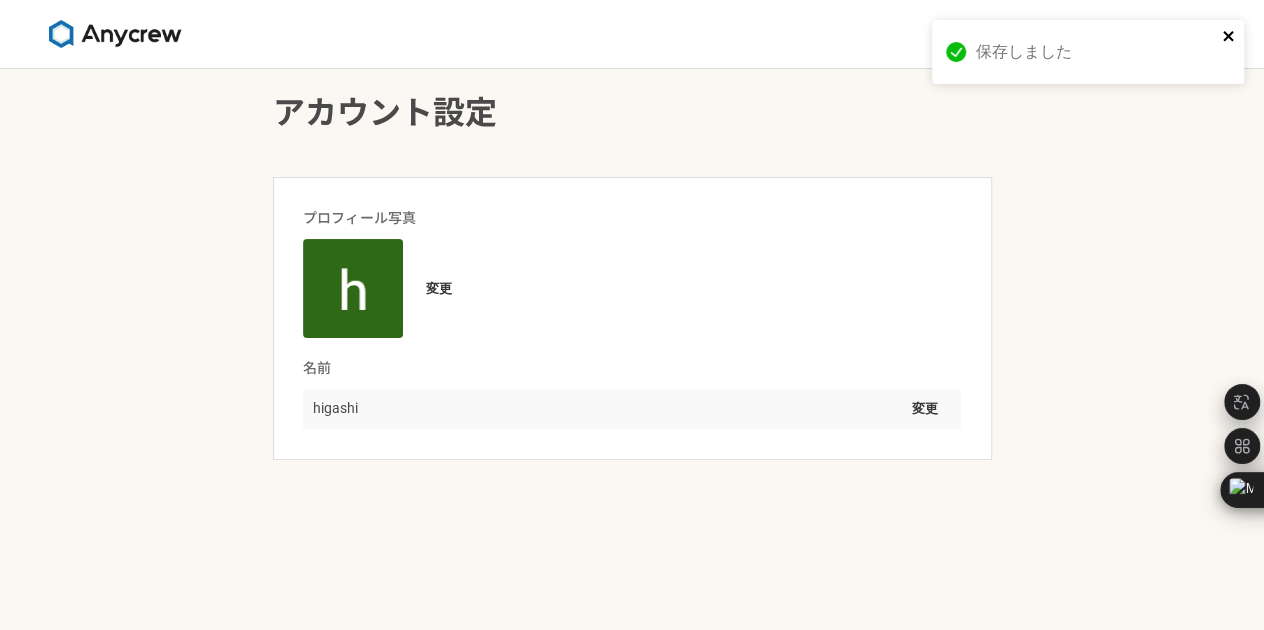
click at [1227, 41] on icon "close" at bounding box center [1229, 36] width 14 height 16
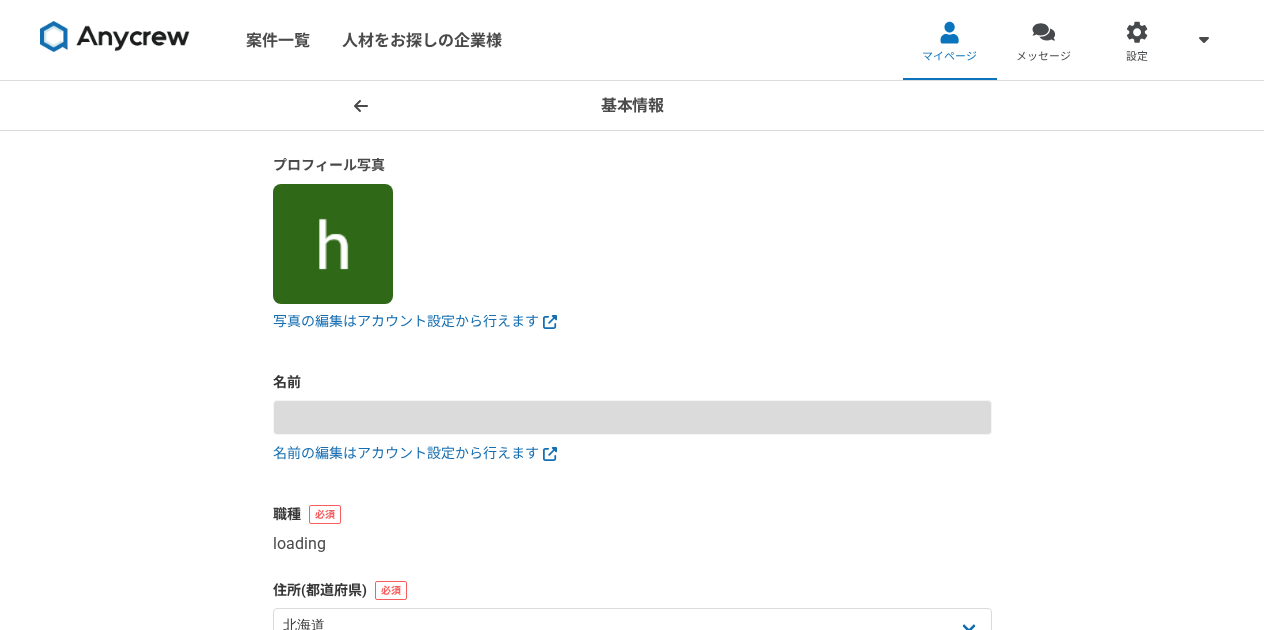
type input "higashi"
select select "27"
type input "[DATE]"
select select "4"
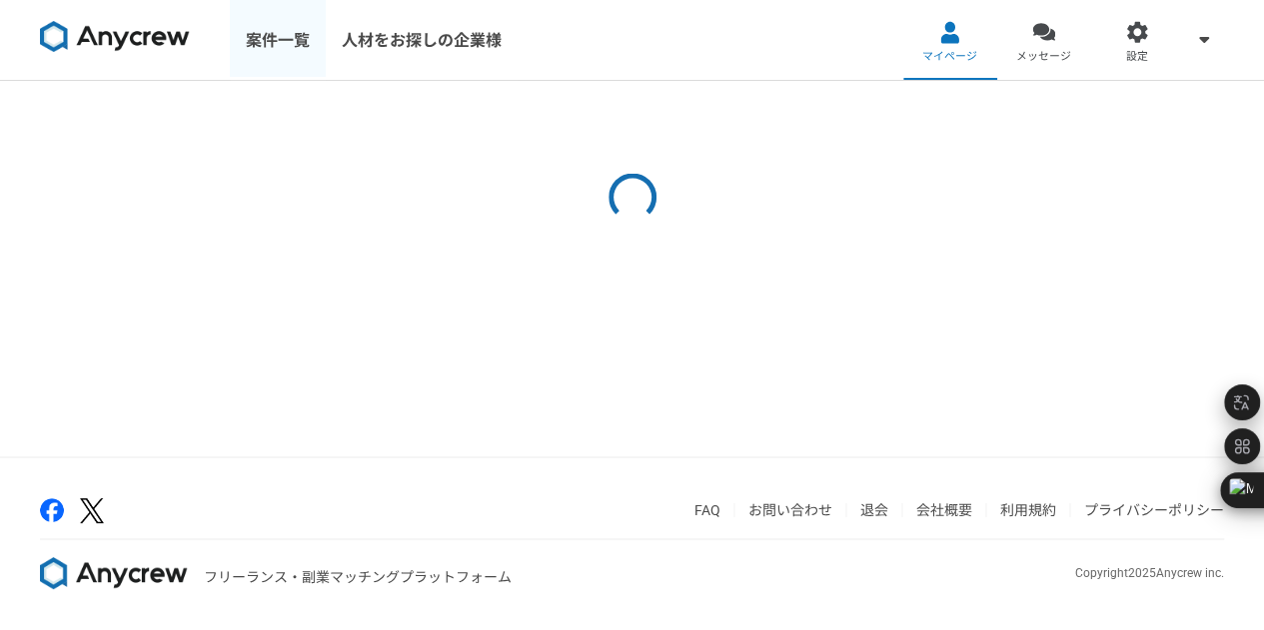
click at [272, 49] on link "案件一覧" at bounding box center [278, 40] width 96 height 80
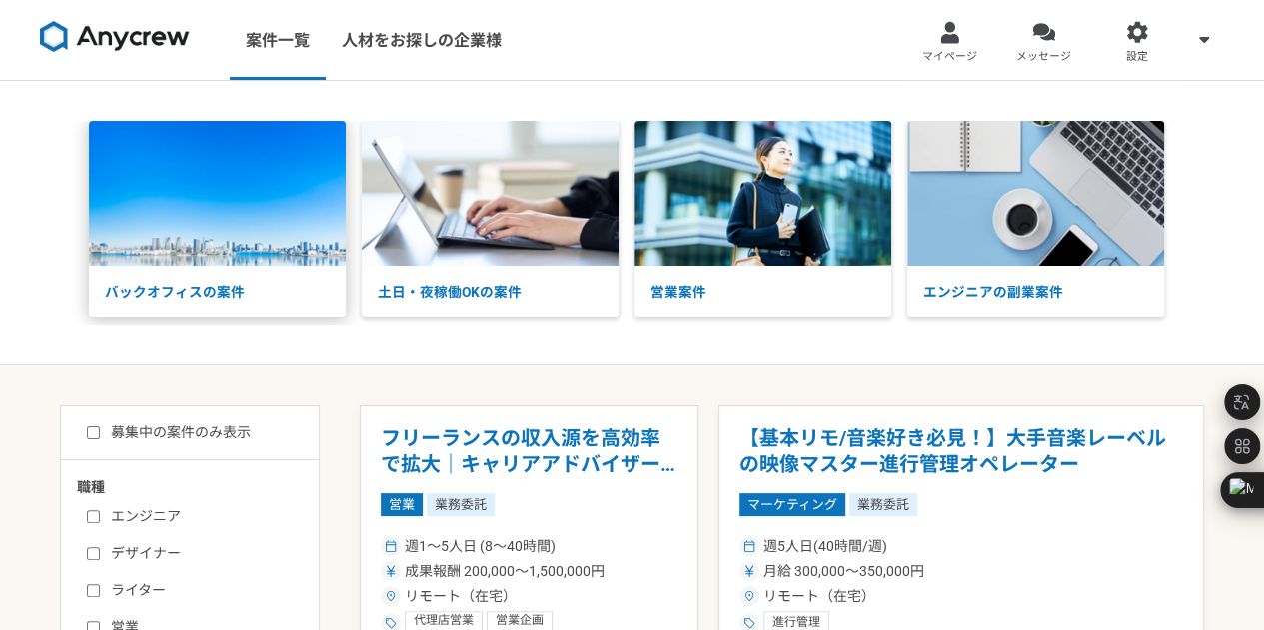
click at [205, 306] on p "バックオフィスの案件" at bounding box center [217, 292] width 257 height 52
click at [475, 291] on p "土日・夜稼働OKの案件" at bounding box center [490, 292] width 257 height 52
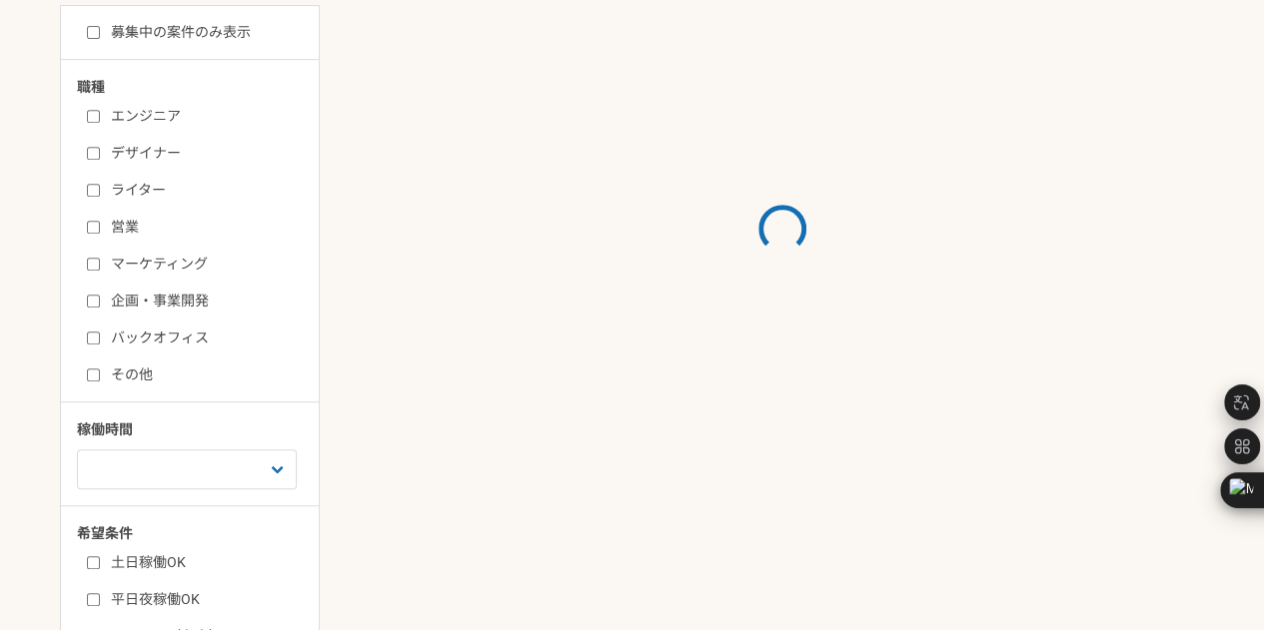
scroll to position [665, 0]
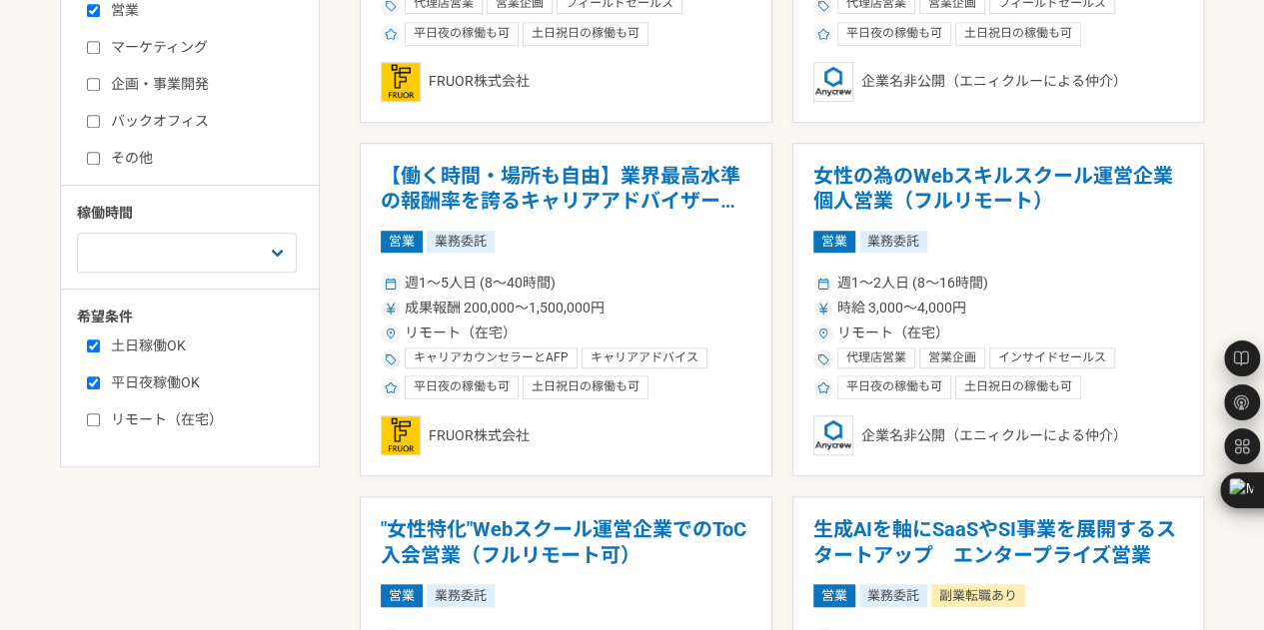
scroll to position [618, 0]
click at [100, 427] on label "リモート（在宅）" at bounding box center [202, 419] width 230 height 21
click at [100, 426] on input "リモート（在宅）" at bounding box center [93, 419] width 13 height 13
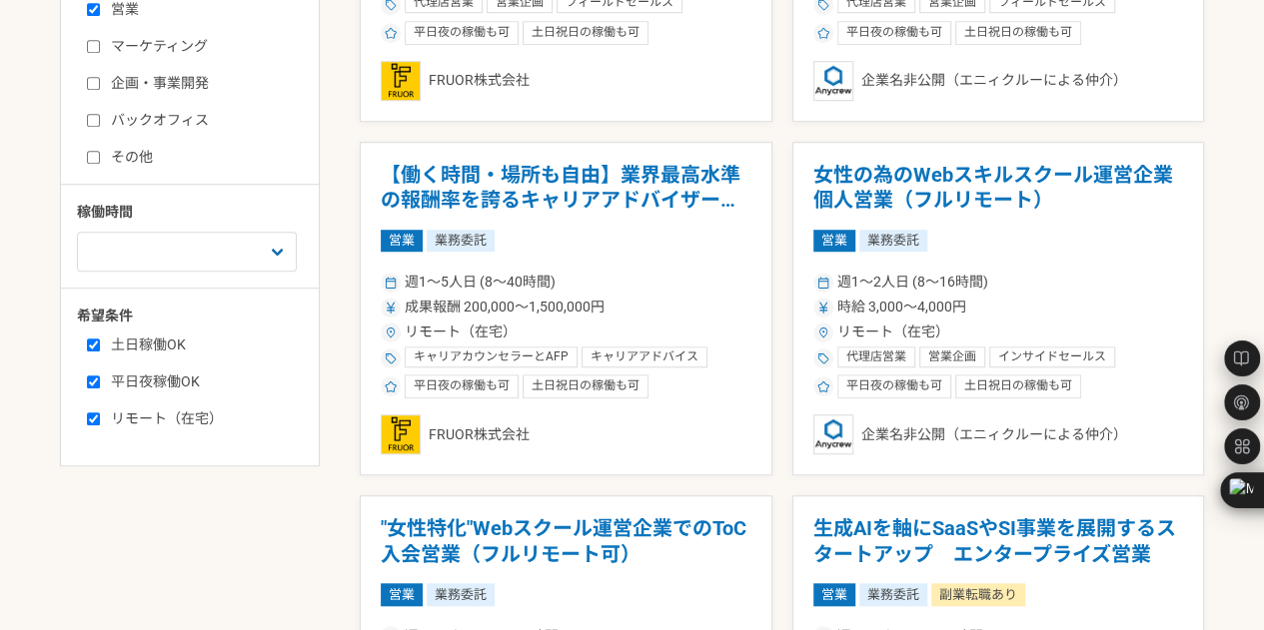
checkbox input "true"
click at [164, 255] on select "週1人日（8時間）以下 週2人日（16時間）以下 週3人日（24時間）以下 週4人日（32時間）以下 週5人日（40時間）以下" at bounding box center [187, 252] width 220 height 40
select select "1"
click at [77, 232] on select "週1人日（8時間）以下 週2人日（16時間）以下 週3人日（24時間）以下 週4人日（32時間）以下 週5人日（40時間）以下" at bounding box center [187, 252] width 220 height 40
